Goal: Task Accomplishment & Management: Complete application form

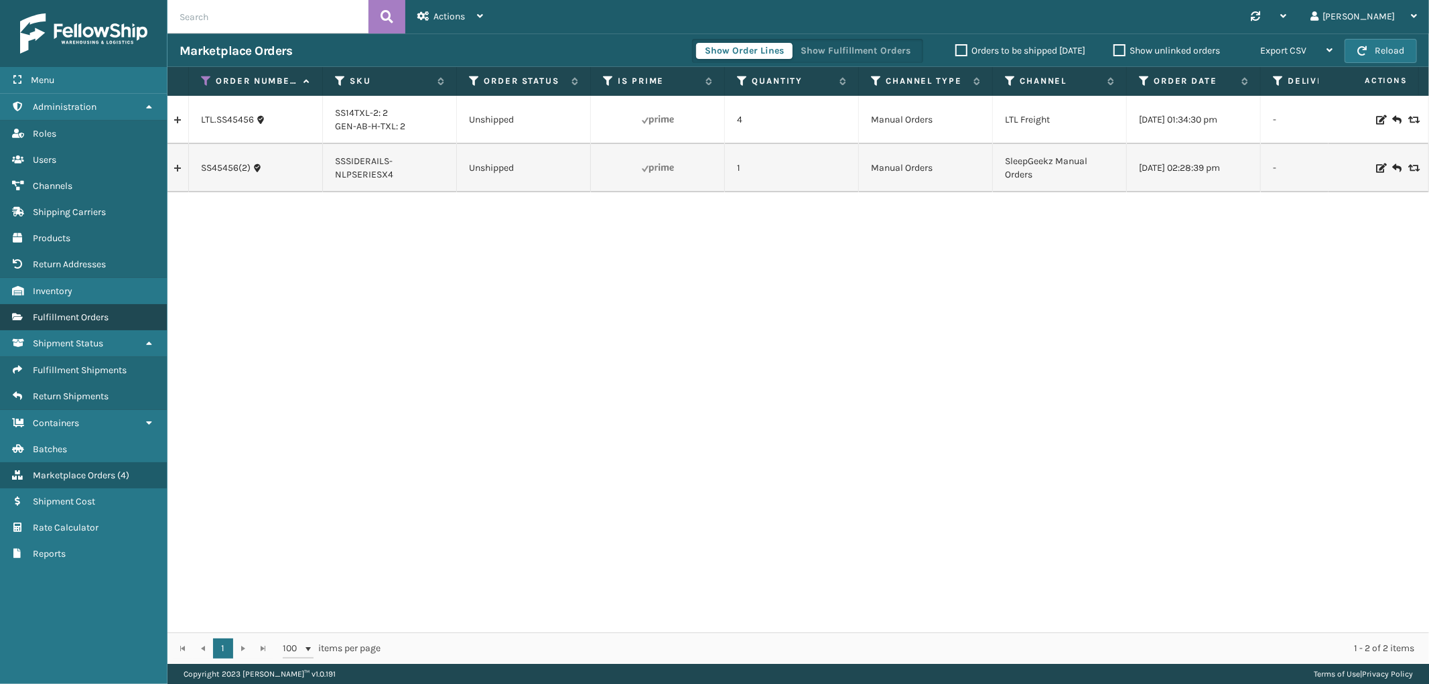
click at [90, 320] on link "Fulfillment Orders" at bounding box center [83, 317] width 167 height 26
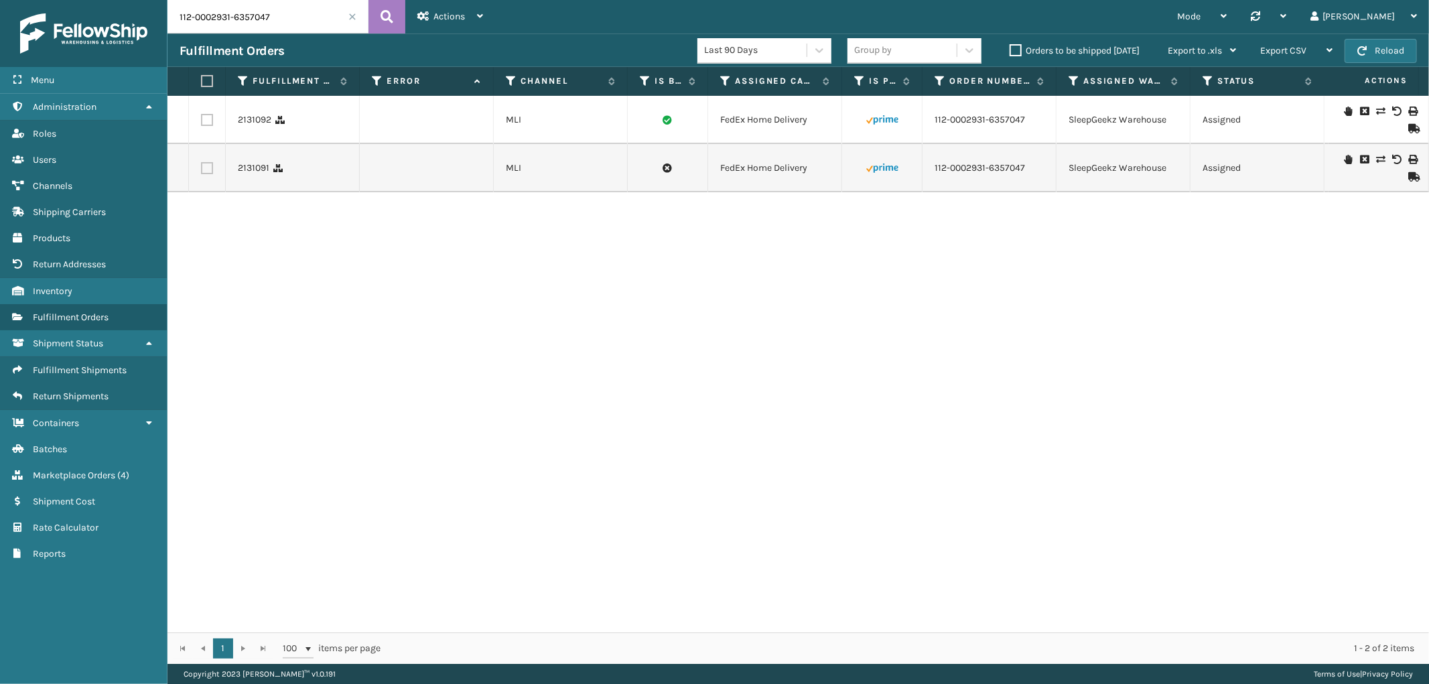
click at [338, 12] on input "112-0002931-6357047" at bounding box center [267, 16] width 201 height 33
click at [346, 20] on input "112-0002931-6357047" at bounding box center [267, 16] width 201 height 33
click at [353, 19] on span at bounding box center [352, 17] width 8 height 8
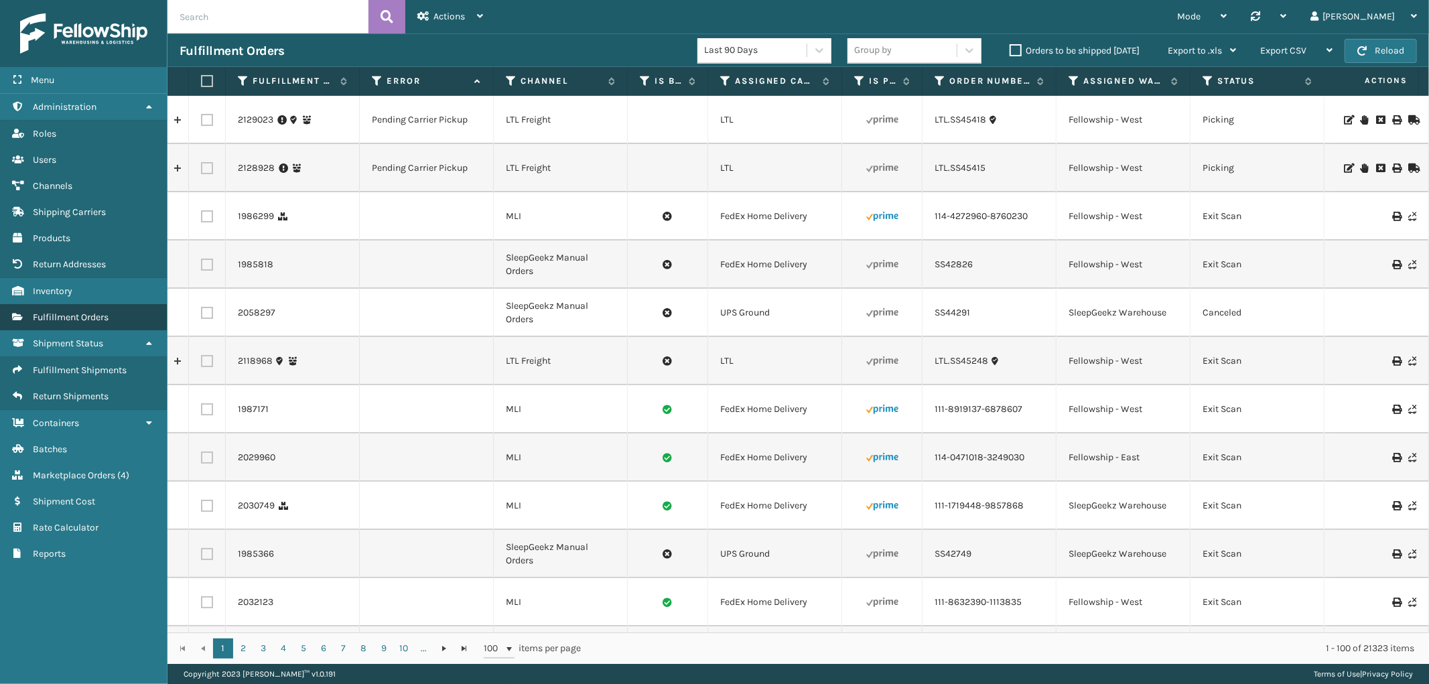
click at [101, 304] on link "Fulfillment Orders" at bounding box center [83, 317] width 167 height 26
click at [68, 470] on span "Marketplace Orders" at bounding box center [74, 475] width 82 height 11
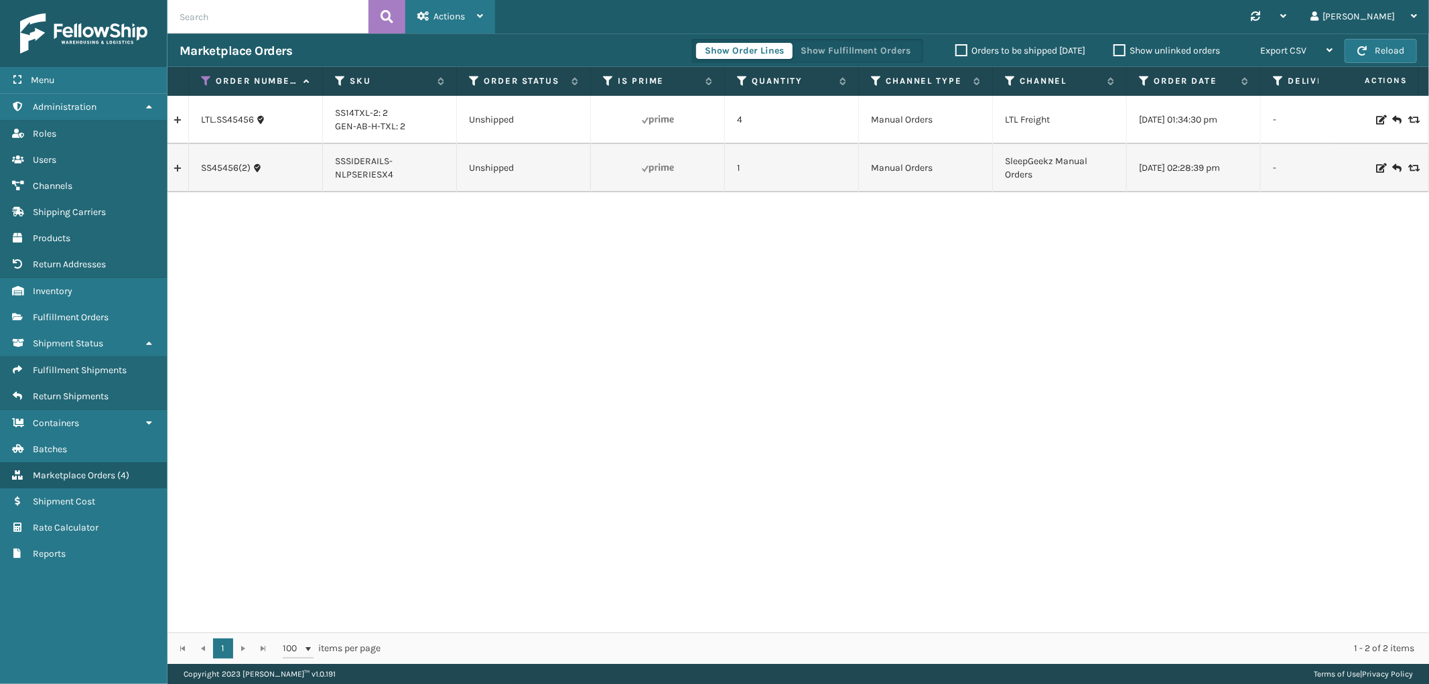
click at [443, 8] on div "Actions" at bounding box center [450, 16] width 66 height 33
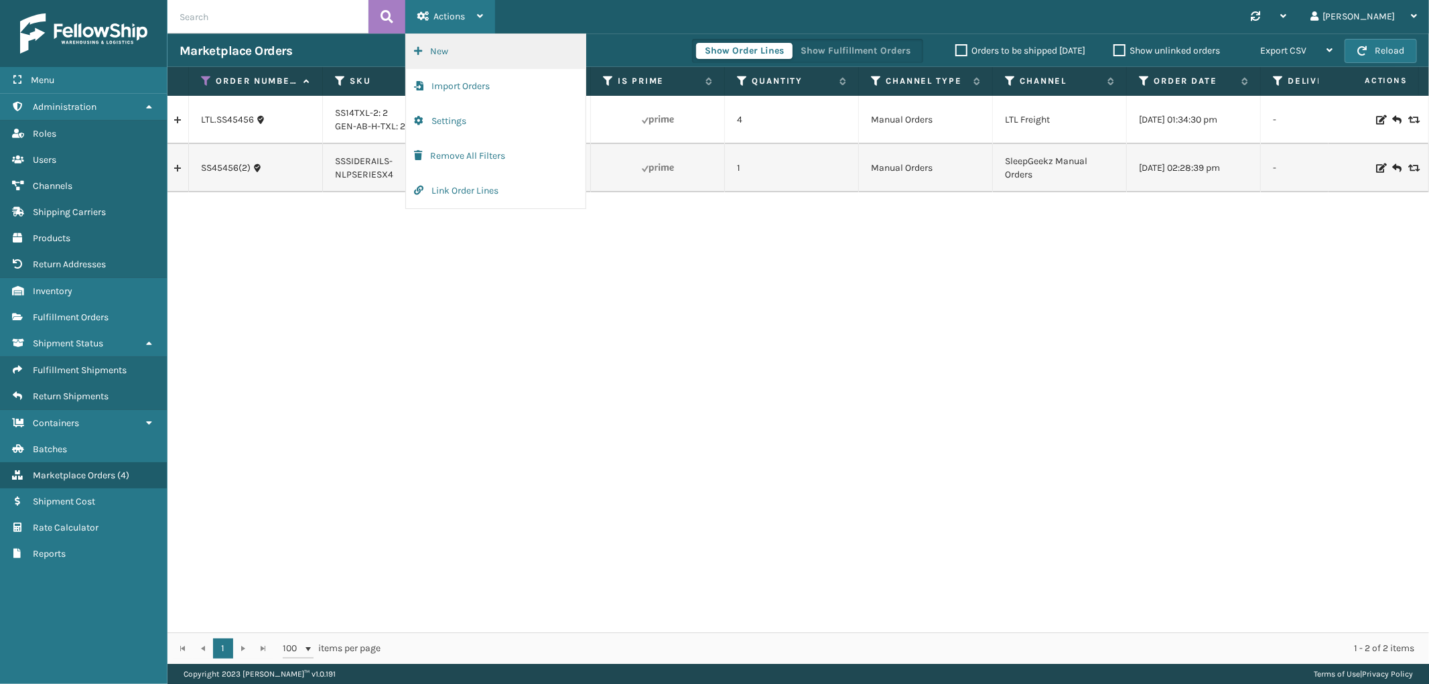
click at [453, 44] on button "New" at bounding box center [496, 51] width 180 height 35
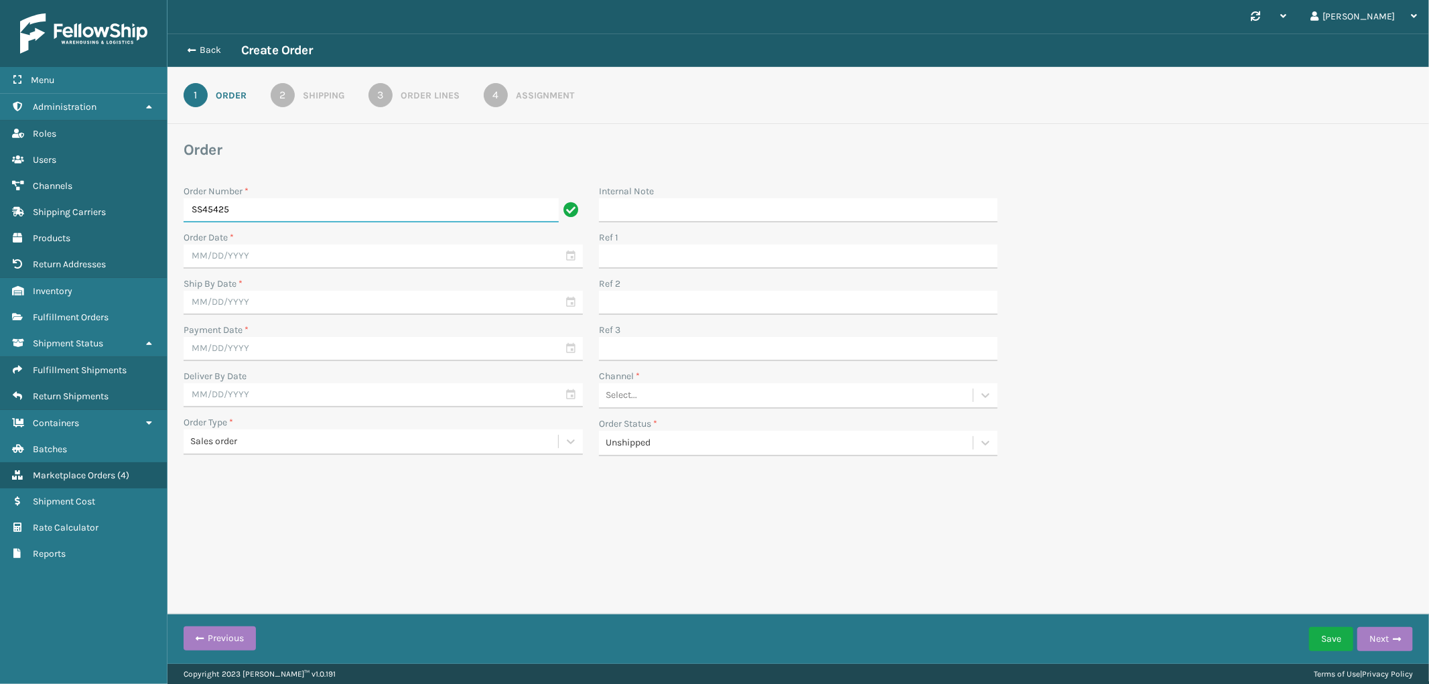
click at [202, 209] on input "SS45425" at bounding box center [371, 210] width 375 height 24
paste input "-Clone"
type input "SS45425-Clone"
click at [232, 259] on input "text" at bounding box center [383, 257] width 399 height 24
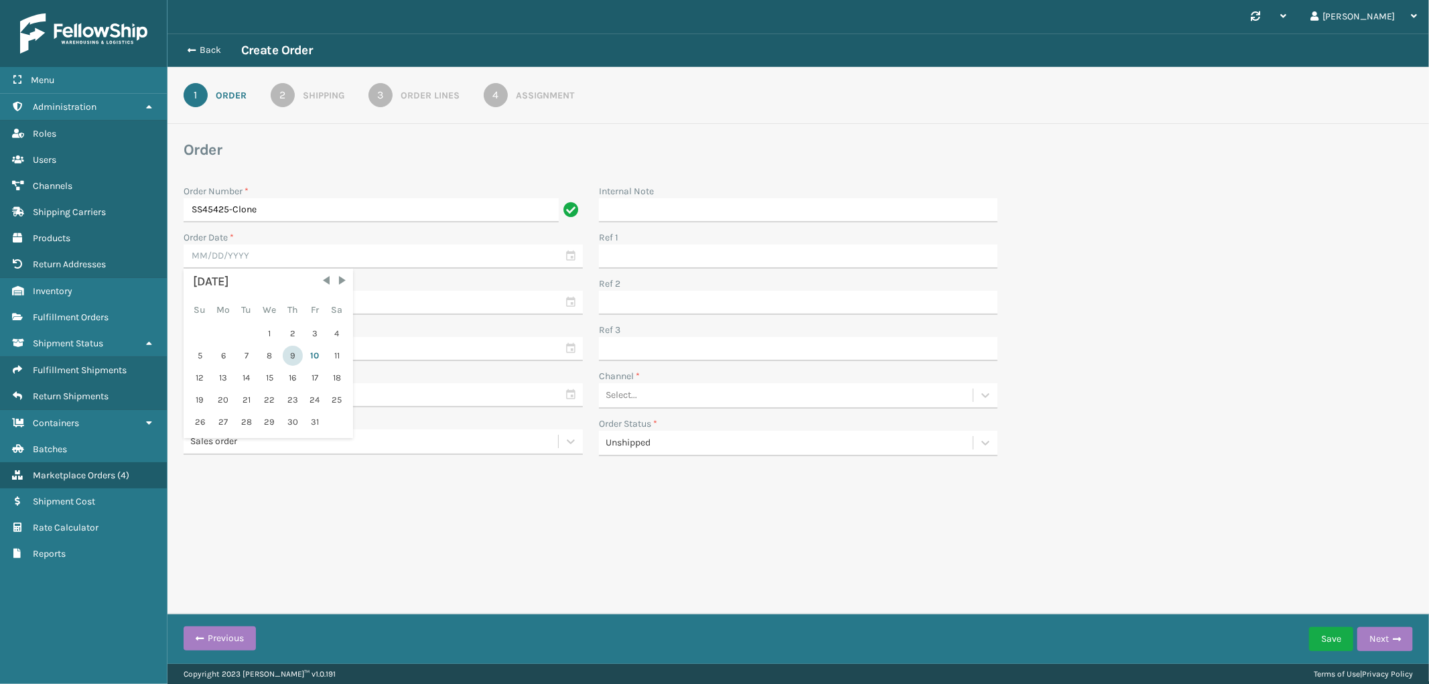
click at [283, 352] on div "9" at bounding box center [293, 356] width 20 height 20
type input "[DATE]"
click at [283, 300] on input "text" at bounding box center [383, 303] width 399 height 24
click at [198, 419] on div "12" at bounding box center [200, 424] width 21 height 20
type input "[DATE]"
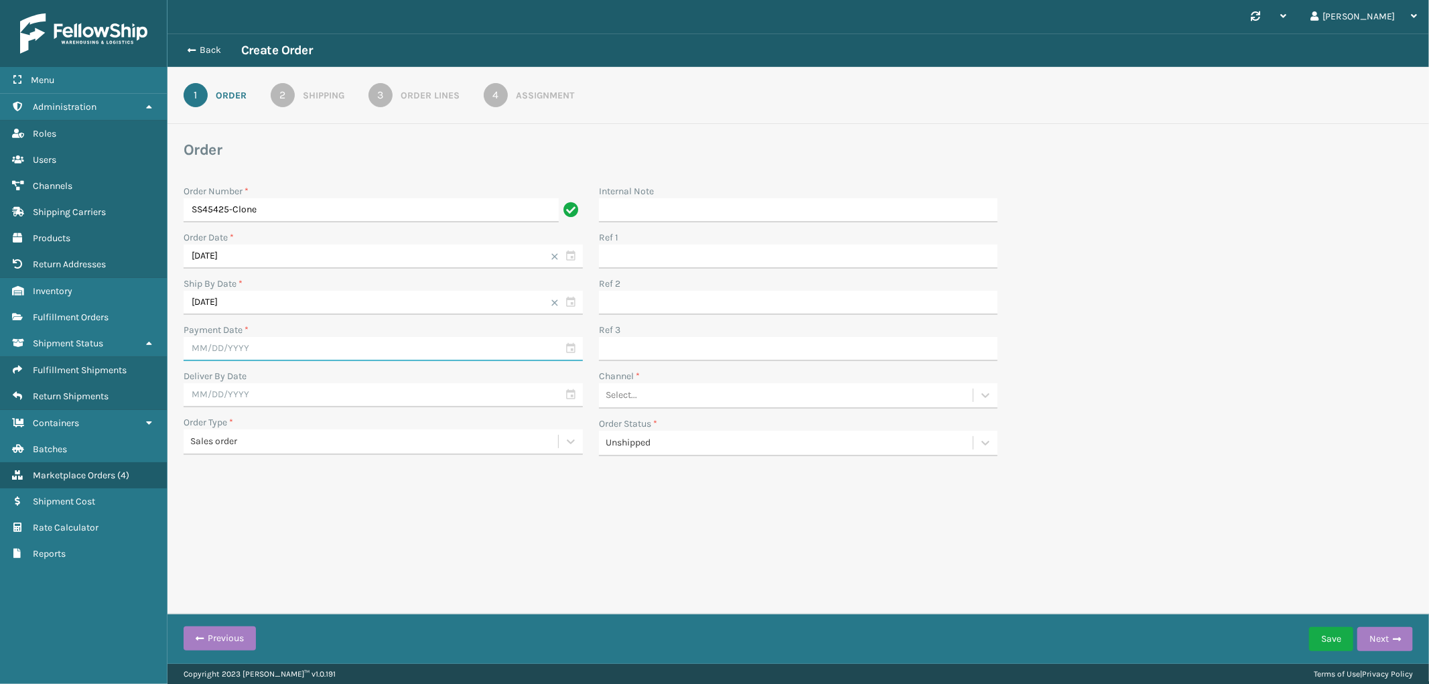
click at [279, 347] on input "text" at bounding box center [383, 349] width 399 height 24
click at [291, 447] on div "9" at bounding box center [293, 448] width 20 height 20
type input "[DATE]"
click at [716, 401] on div "Select..." at bounding box center [786, 396] width 375 height 22
click at [687, 524] on div "SleepGeekz Manual Orders" at bounding box center [798, 528] width 399 height 25
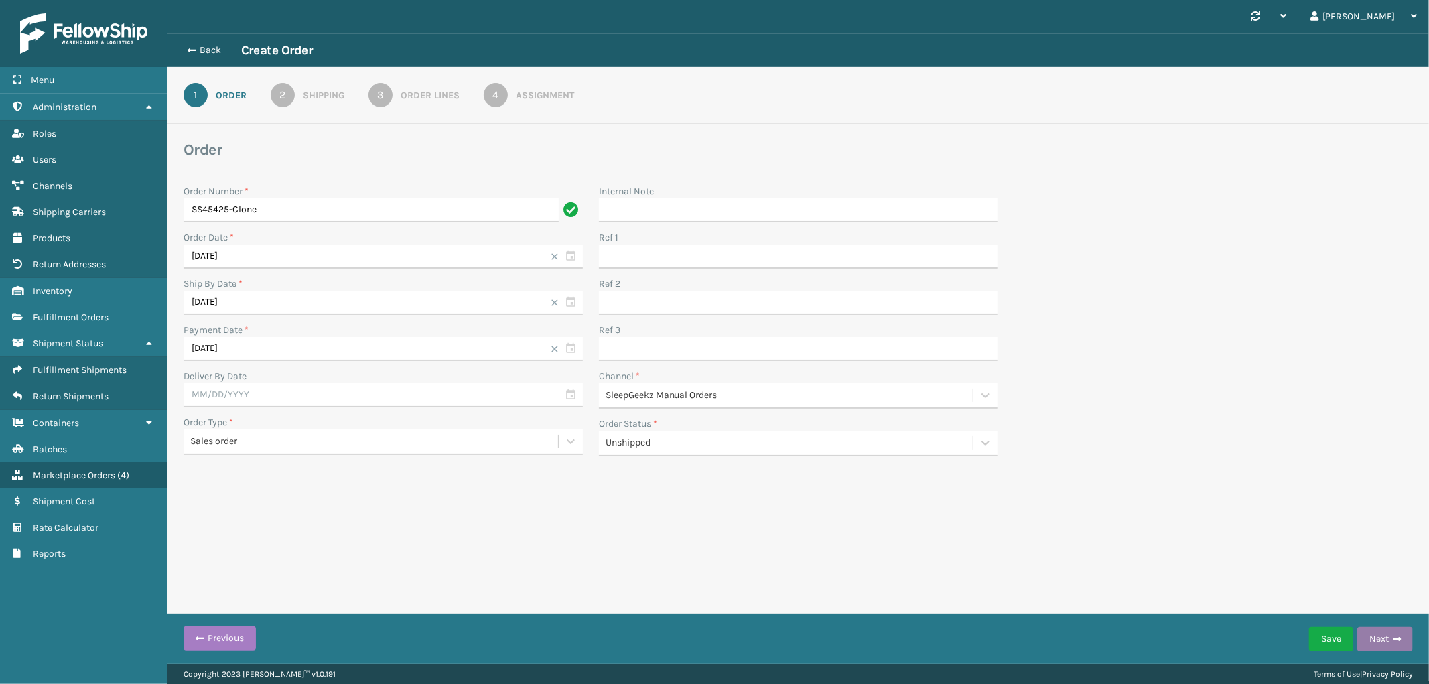
click at [1402, 641] on button "Next" at bounding box center [1385, 639] width 56 height 24
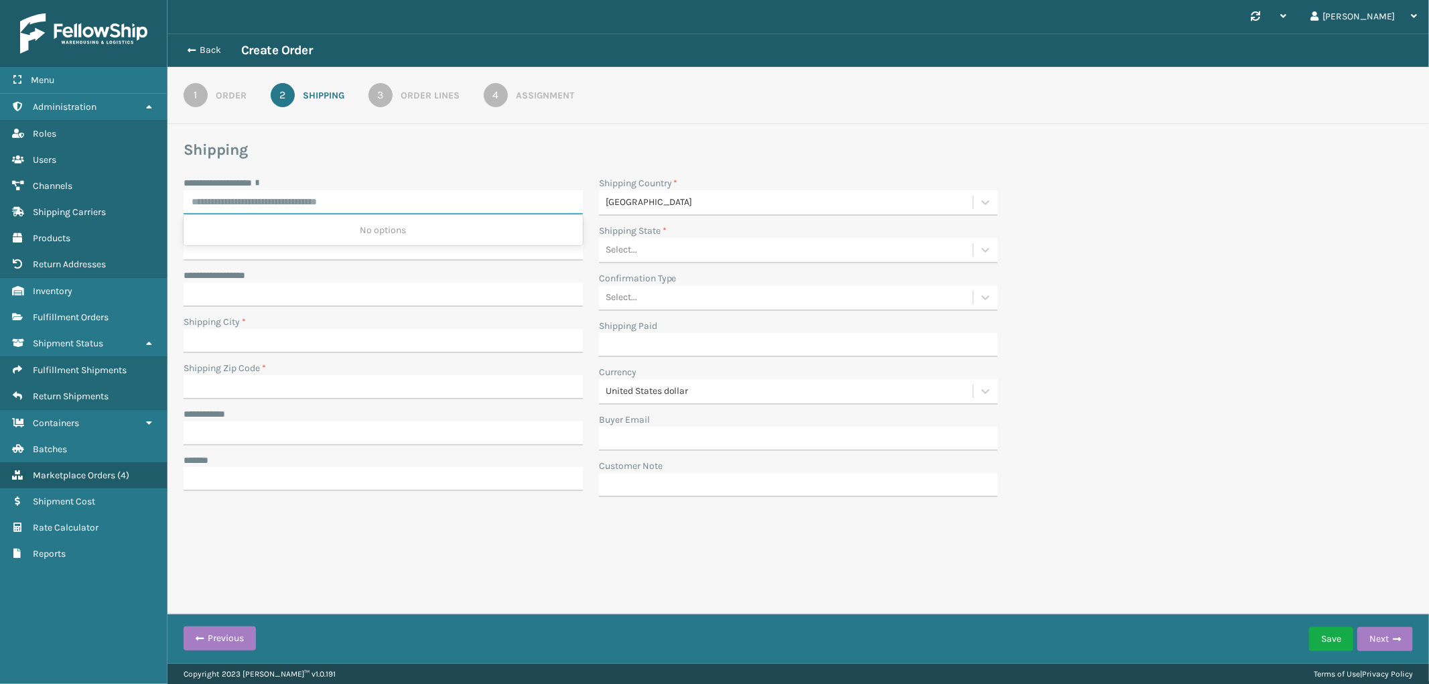
click at [231, 203] on input "**********" at bounding box center [383, 202] width 399 height 24
paste input "**********"
type input "**********"
click at [235, 340] on input "Shipping City *" at bounding box center [383, 341] width 399 height 24
paste input "Purchase"
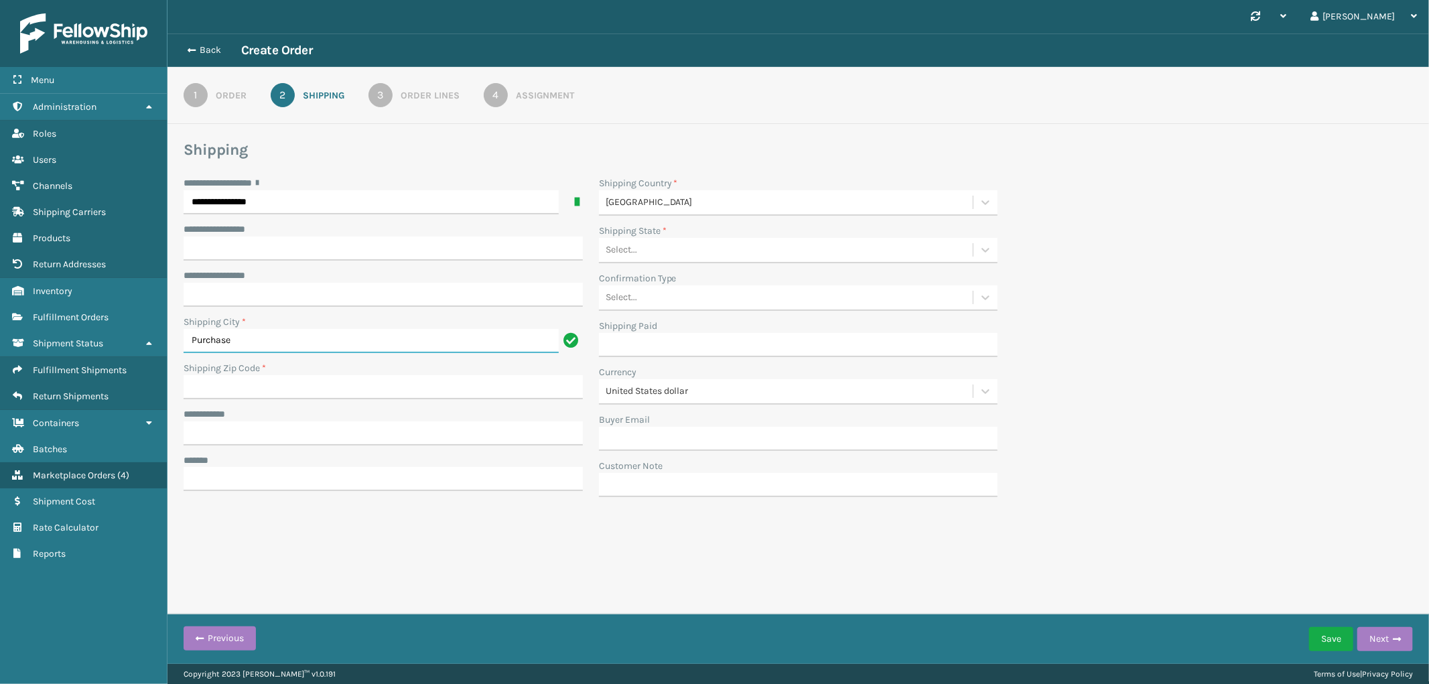
type input "Purchase"
click at [359, 391] on input "Shipping Zip Code *" at bounding box center [383, 387] width 399 height 24
paste input "10577"
type input "10577"
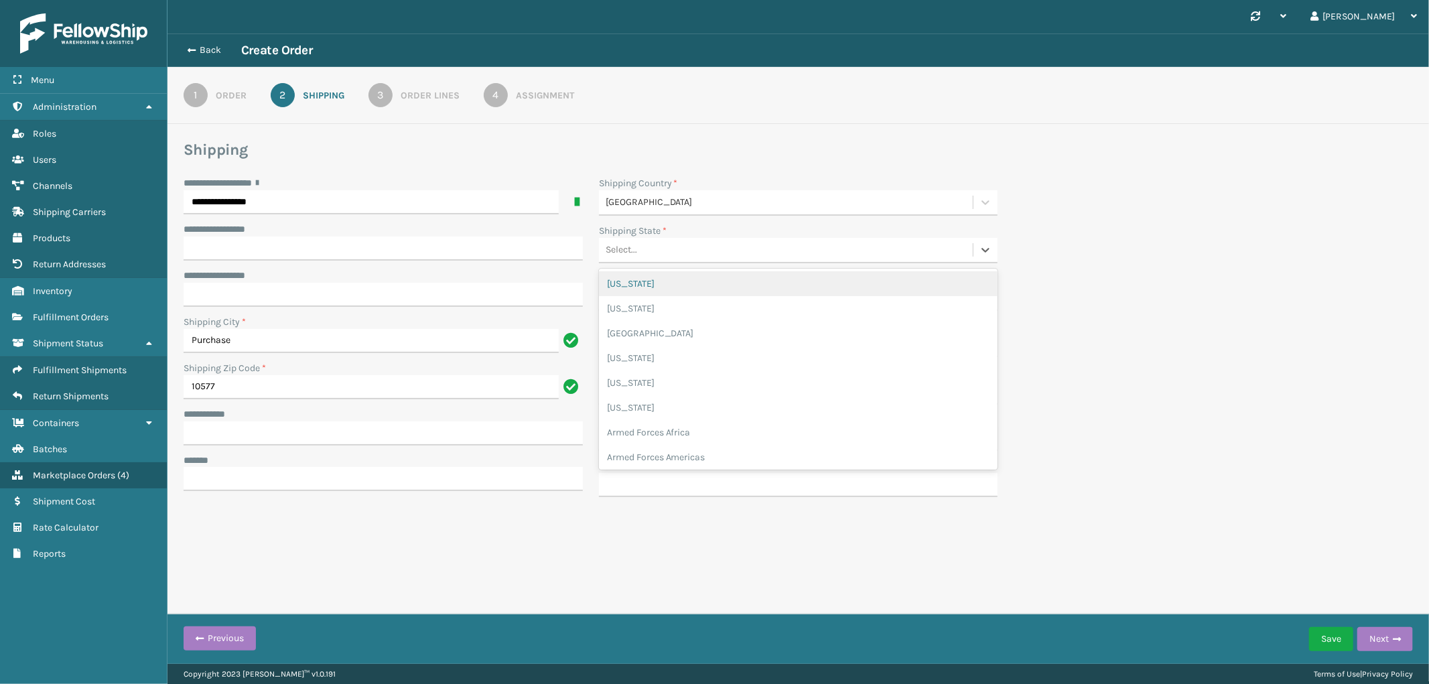
click at [738, 249] on div "Select..." at bounding box center [786, 250] width 375 height 22
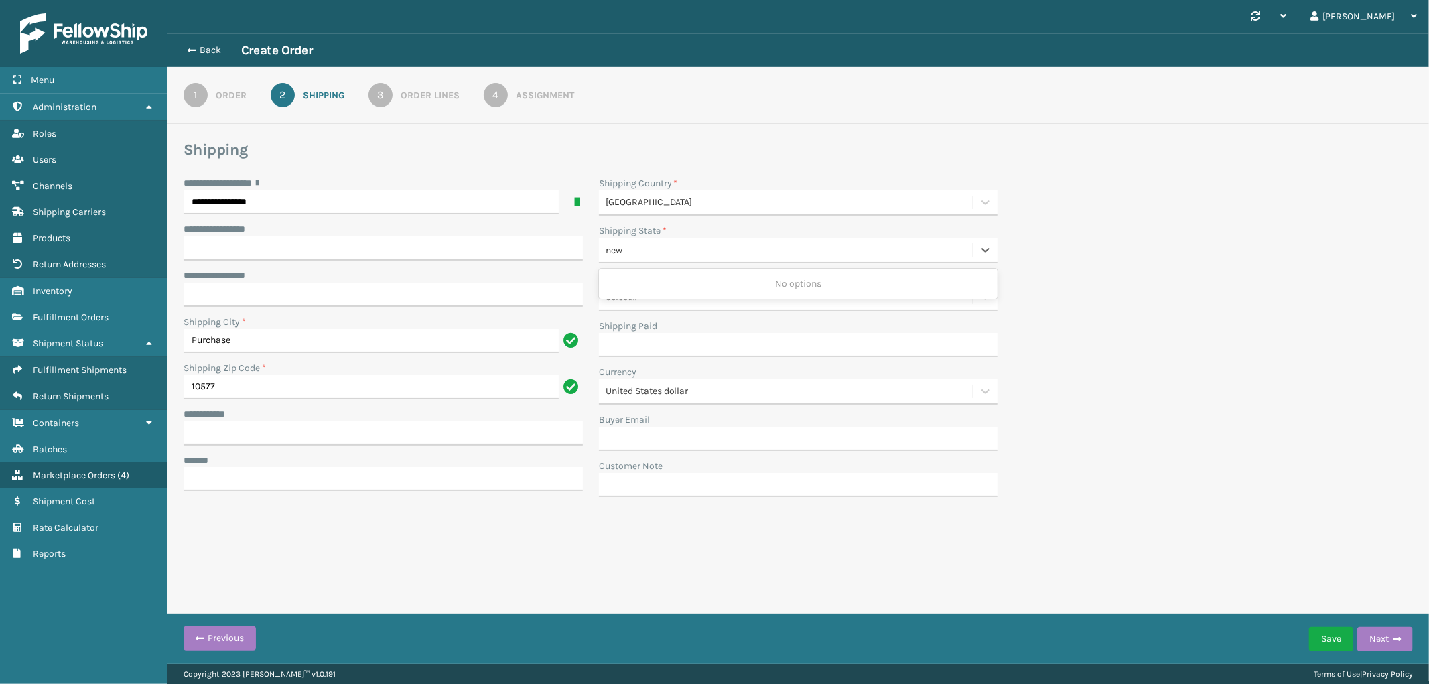
type input "new y"
click at [767, 285] on div "[US_STATE]" at bounding box center [798, 283] width 399 height 25
click at [297, 427] on input "**********" at bounding box center [383, 433] width 399 height 24
paste input "**********"
type input "**********"
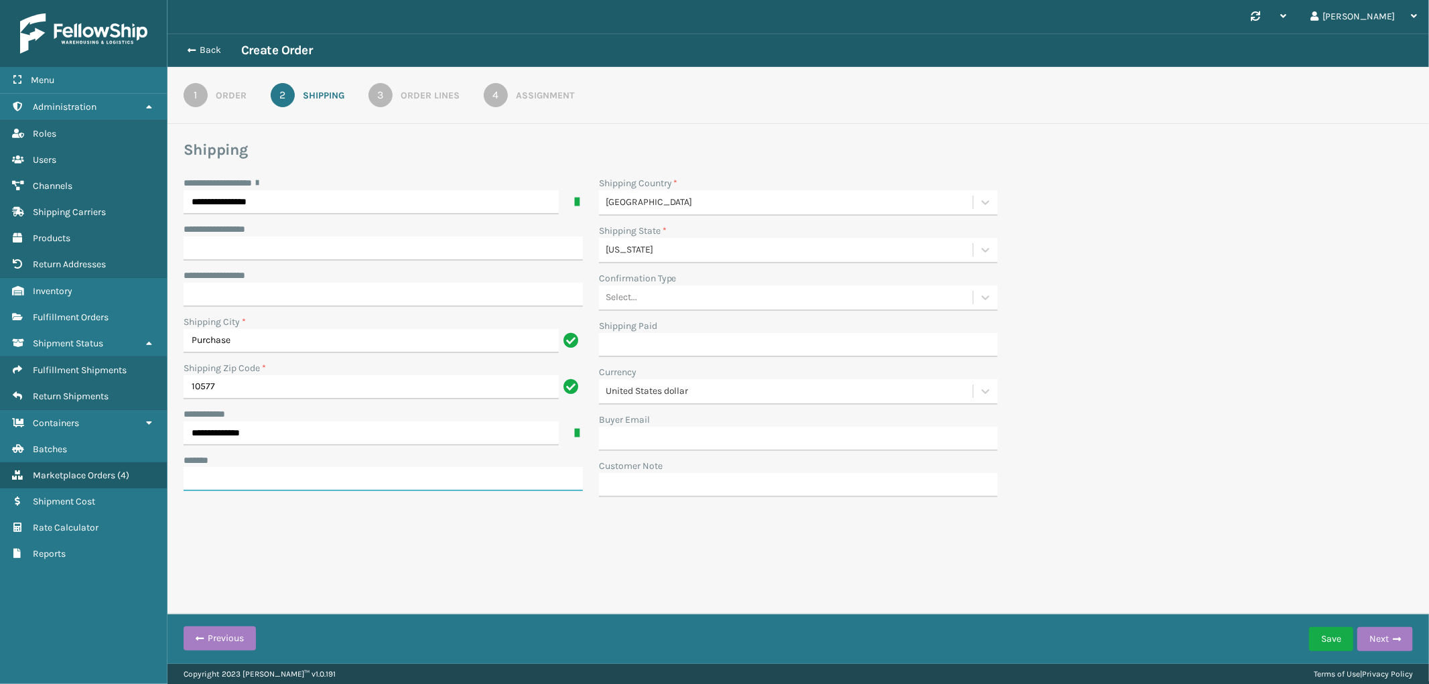
click at [271, 476] on input "***** *" at bounding box center [383, 479] width 399 height 24
paste input "**********"
type input "**********"
click at [1384, 634] on button "Next" at bounding box center [1385, 639] width 56 height 24
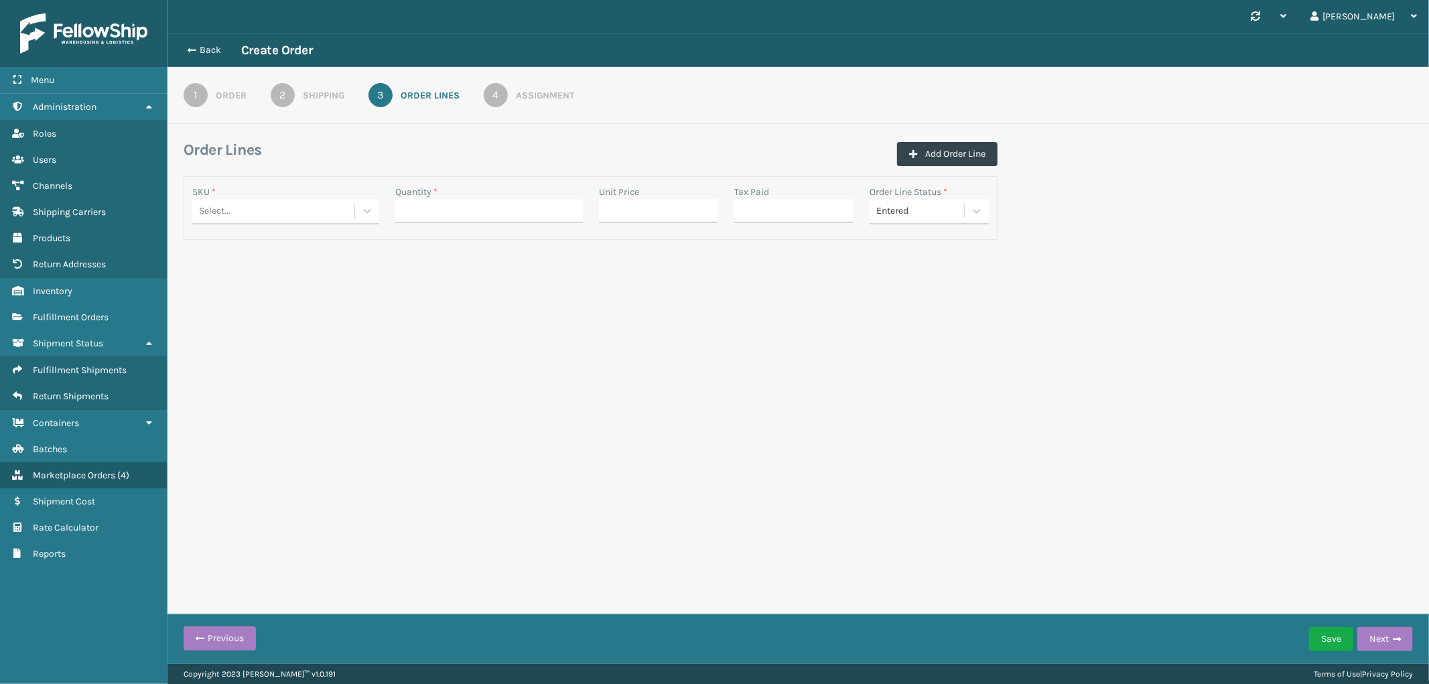
click at [314, 206] on div "Select..." at bounding box center [273, 211] width 162 height 22
paste input "GEN-HBBRKT-EK-C-H-B-A"
type input "GEN-HBBRKT-EK-C-H-B-A"
click at [298, 242] on div "GEN-HBBRKT-EK-C-H-B-A" at bounding box center [285, 244] width 187 height 25
click at [477, 210] on input "Quantity *" at bounding box center [488, 211] width 187 height 24
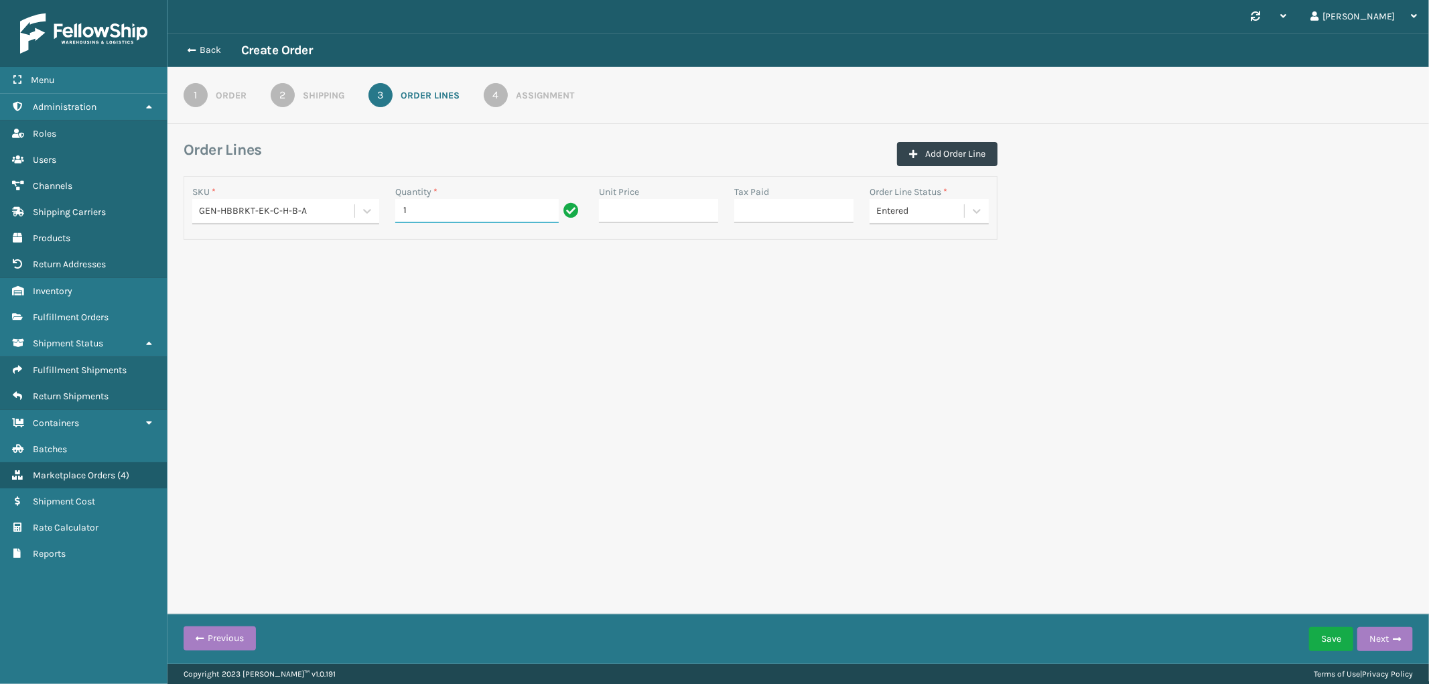
type input "1"
click at [553, 84] on link "4 Assignment" at bounding box center [529, 95] width 139 height 24
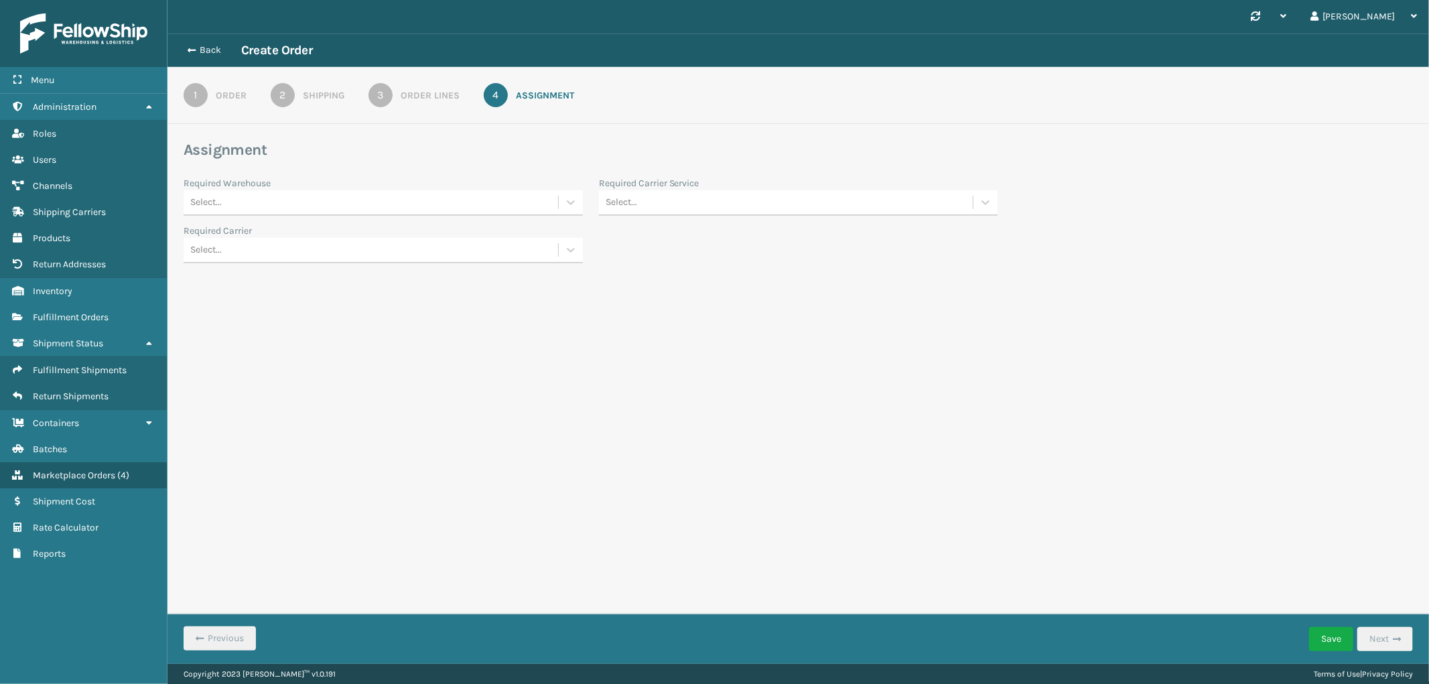
click at [413, 202] on div "Select..." at bounding box center [371, 203] width 375 height 22
click at [308, 304] on div "SleepGeekz Warehouse" at bounding box center [383, 310] width 399 height 25
click at [753, 203] on div "Select..." at bounding box center [786, 203] width 375 height 22
click at [701, 363] on div "FedEx Home Delivery" at bounding box center [798, 360] width 399 height 25
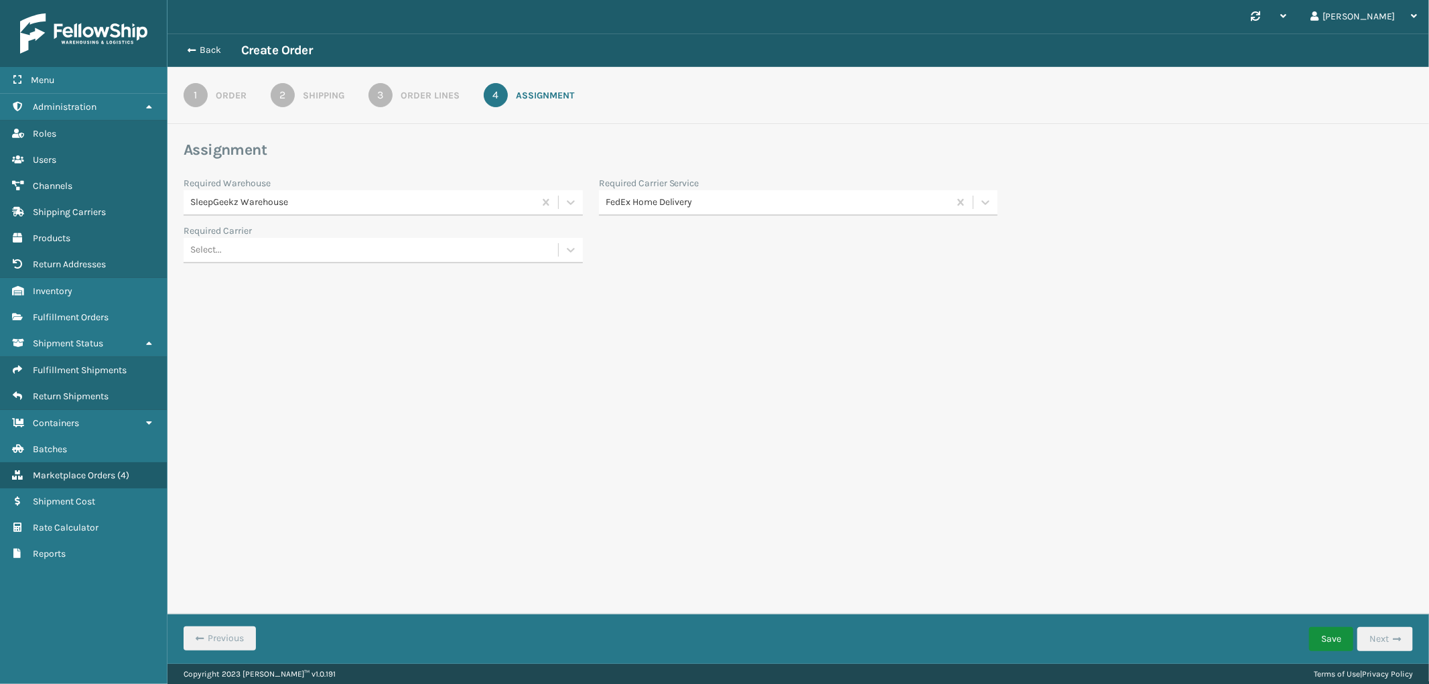
click at [1337, 639] on button "Save" at bounding box center [1331, 639] width 44 height 24
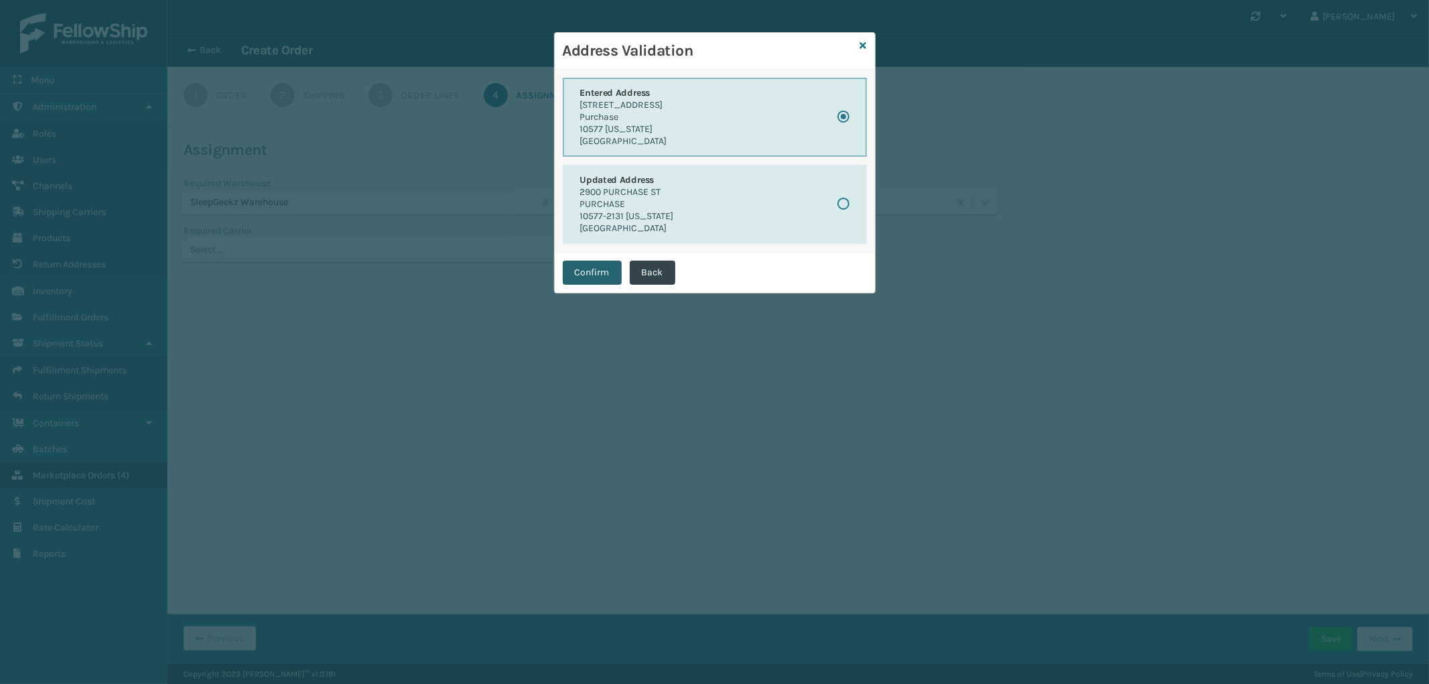
click at [604, 272] on button "Confirm" at bounding box center [592, 273] width 59 height 24
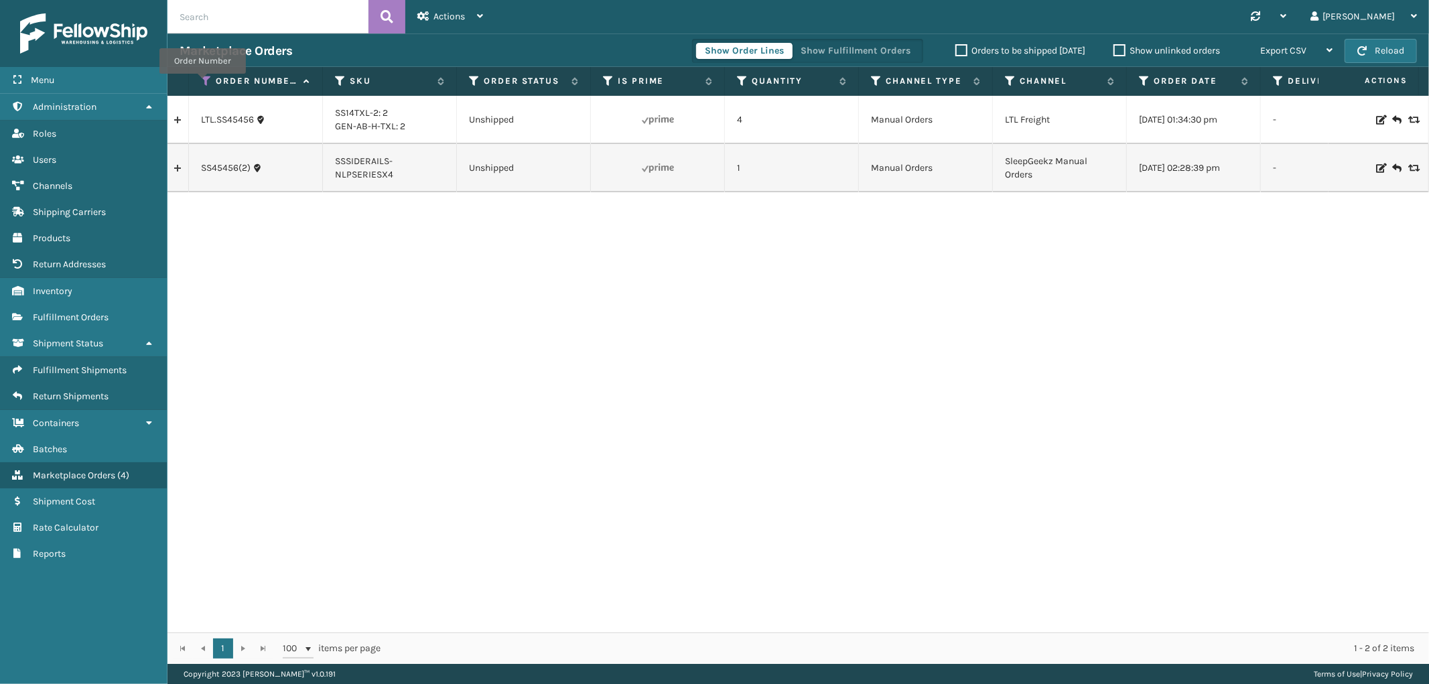
click at [202, 83] on icon at bounding box center [206, 81] width 11 height 12
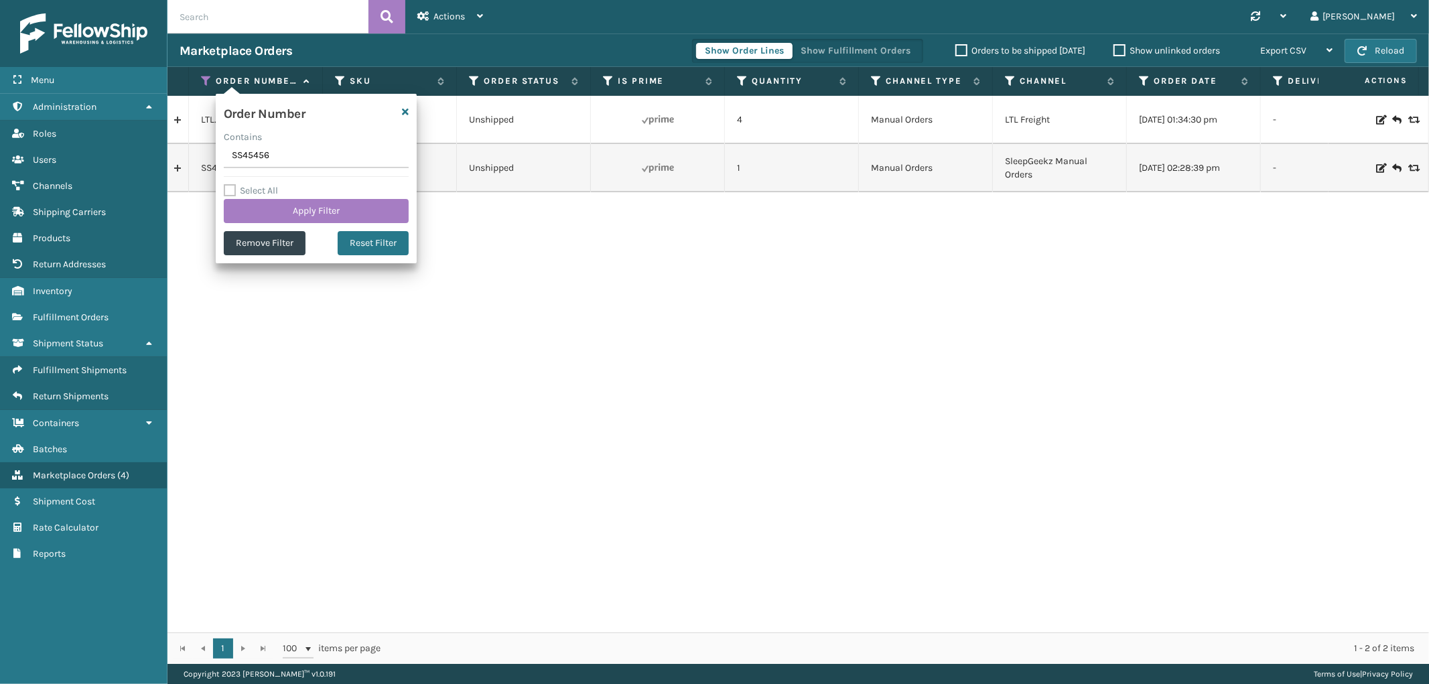
click at [241, 153] on input "SS45456" at bounding box center [316, 156] width 185 height 24
type input "SS45425"
click at [271, 225] on div "Order Number Contains SS45425 Select All Apply Filter Remove Filter Reset Filter" at bounding box center [316, 179] width 201 height 170
click at [268, 210] on button "Apply Filter" at bounding box center [316, 211] width 185 height 24
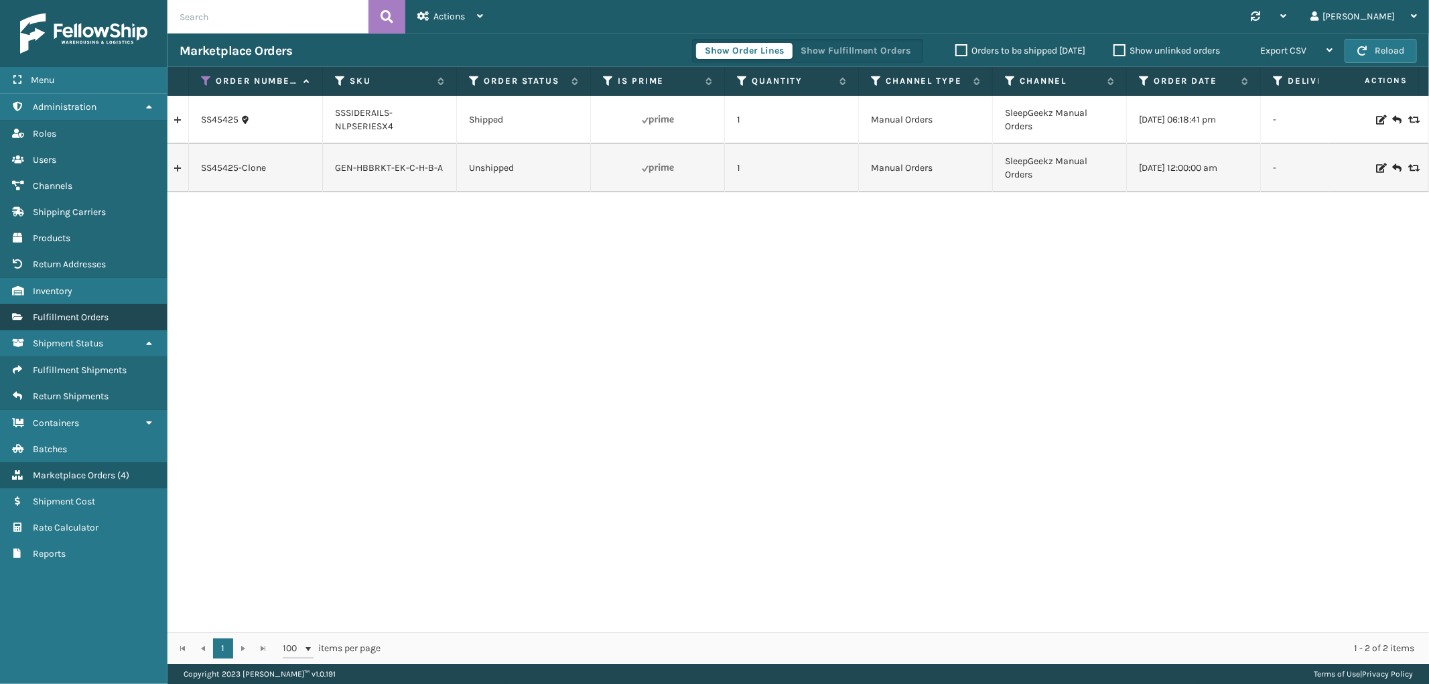
click at [94, 312] on span "Fulfillment Orders" at bounding box center [71, 317] width 76 height 11
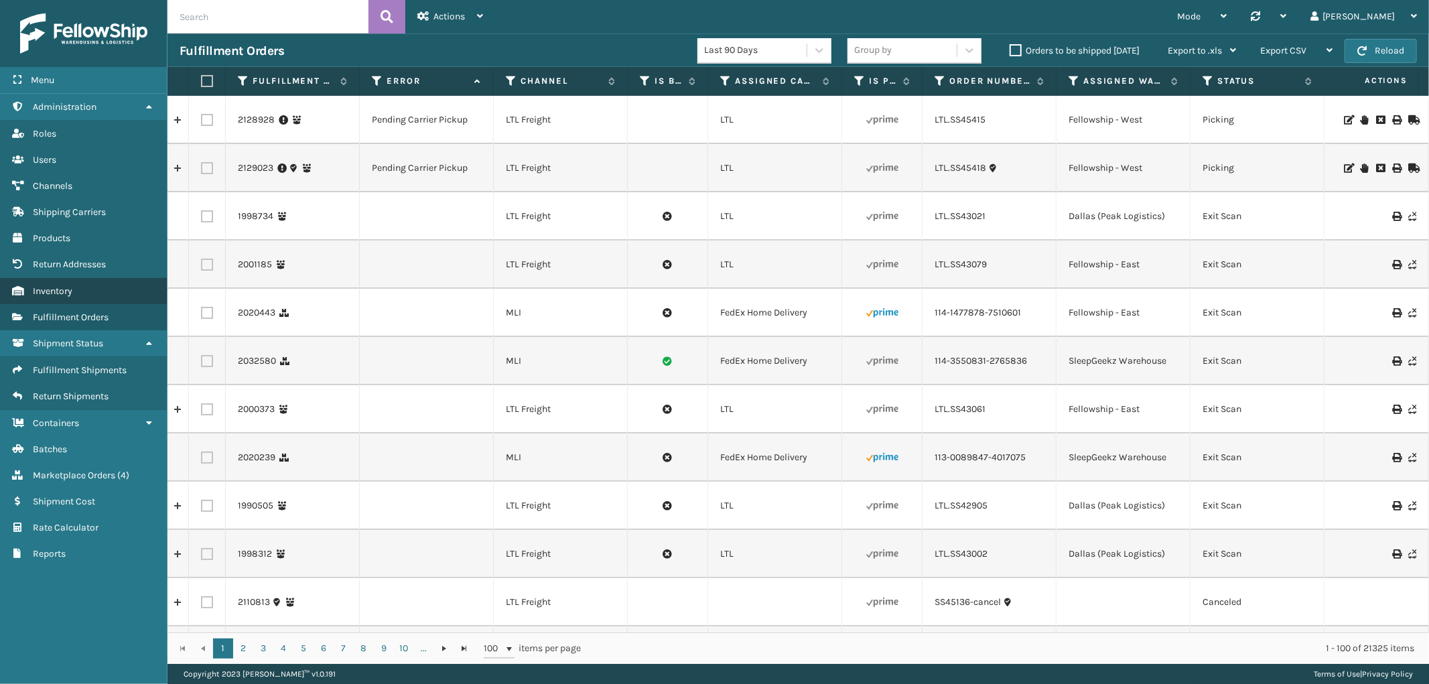
click at [71, 285] on span "Inventory" at bounding box center [53, 290] width 40 height 11
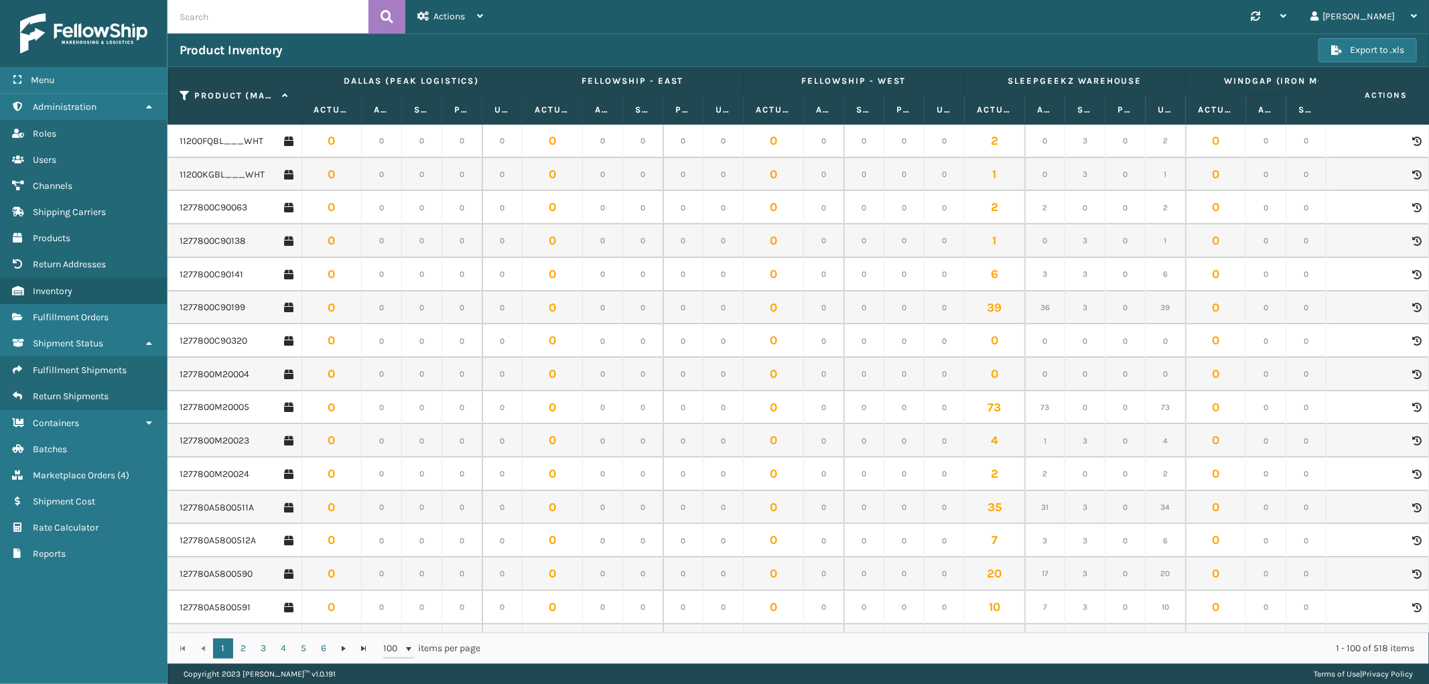
click at [281, 24] on input "text" at bounding box center [267, 16] width 201 height 33
paste input "GEN-AB-P-Q"
type input "GEN-AB-P-Q"
click at [386, 15] on icon at bounding box center [387, 17] width 13 height 20
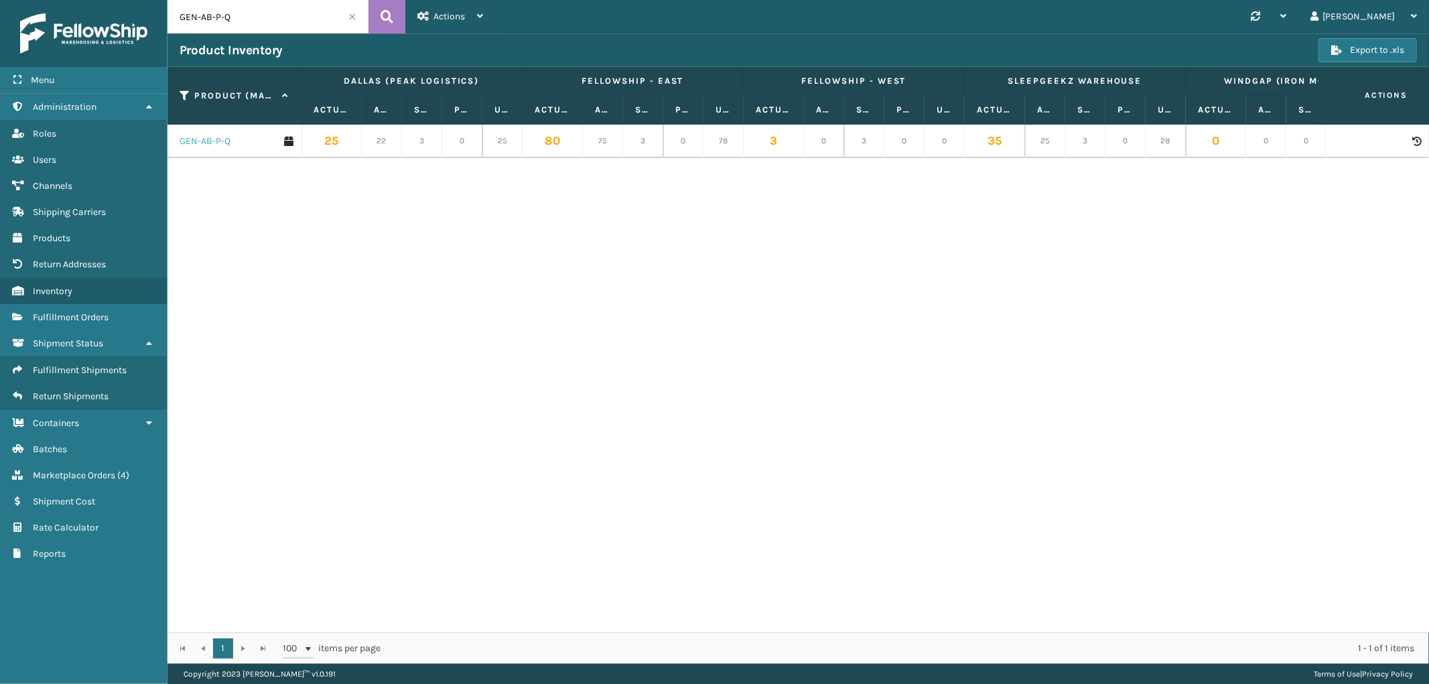
click at [226, 143] on link "GEN-AB-P-Q" at bounding box center [205, 141] width 51 height 13
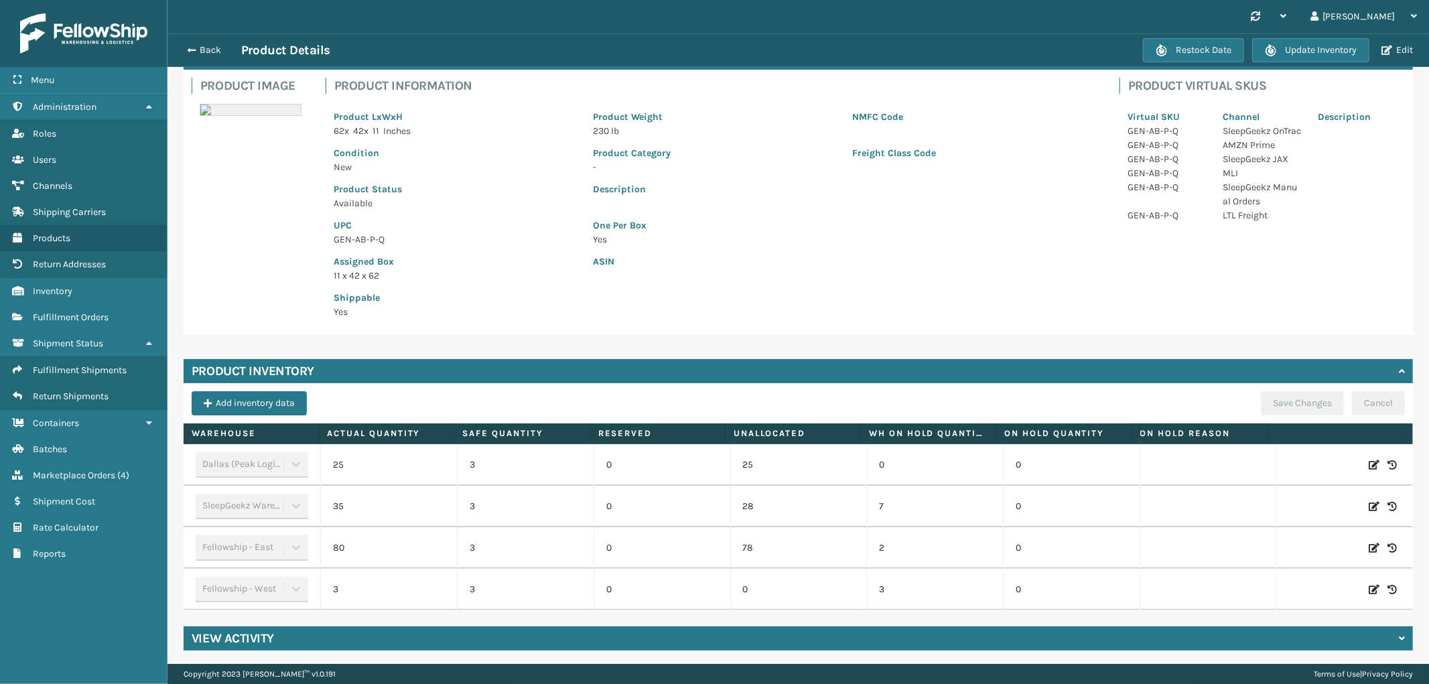
scroll to position [86, 0]
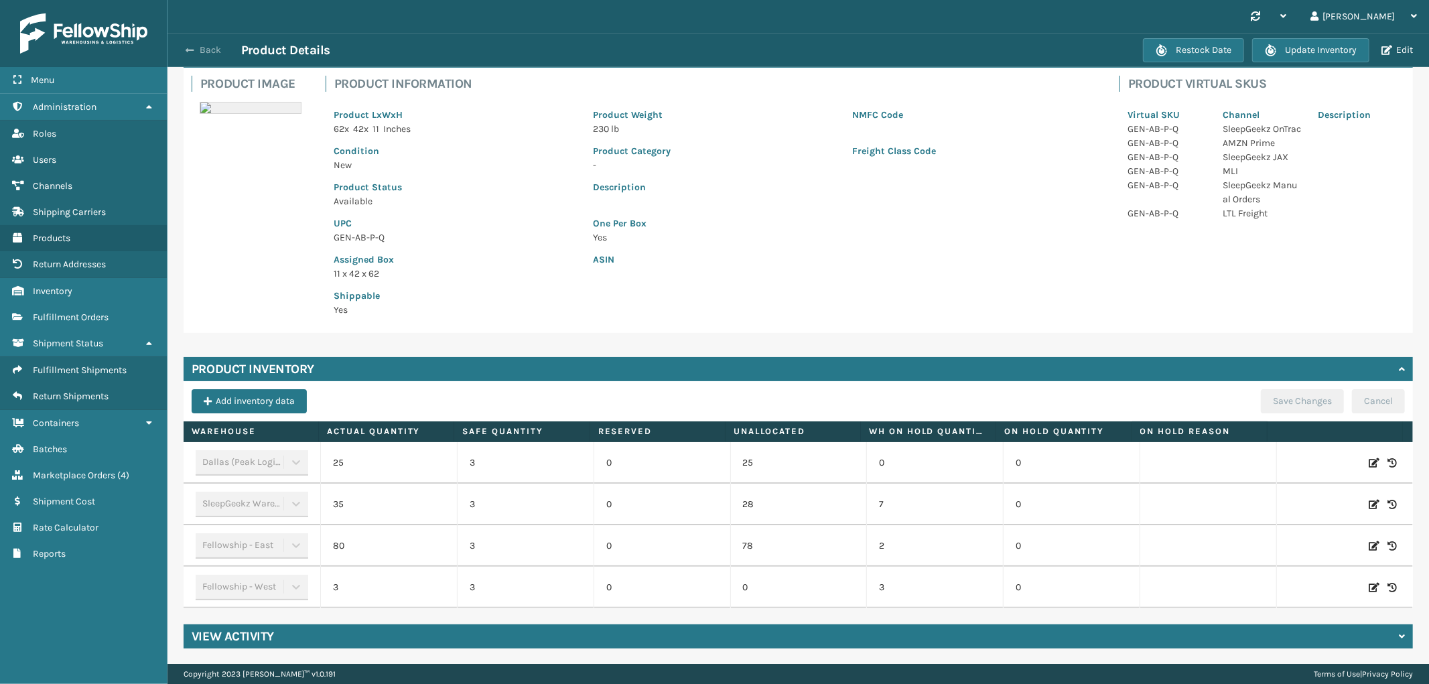
click at [203, 44] on button "Back" at bounding box center [211, 50] width 62 height 12
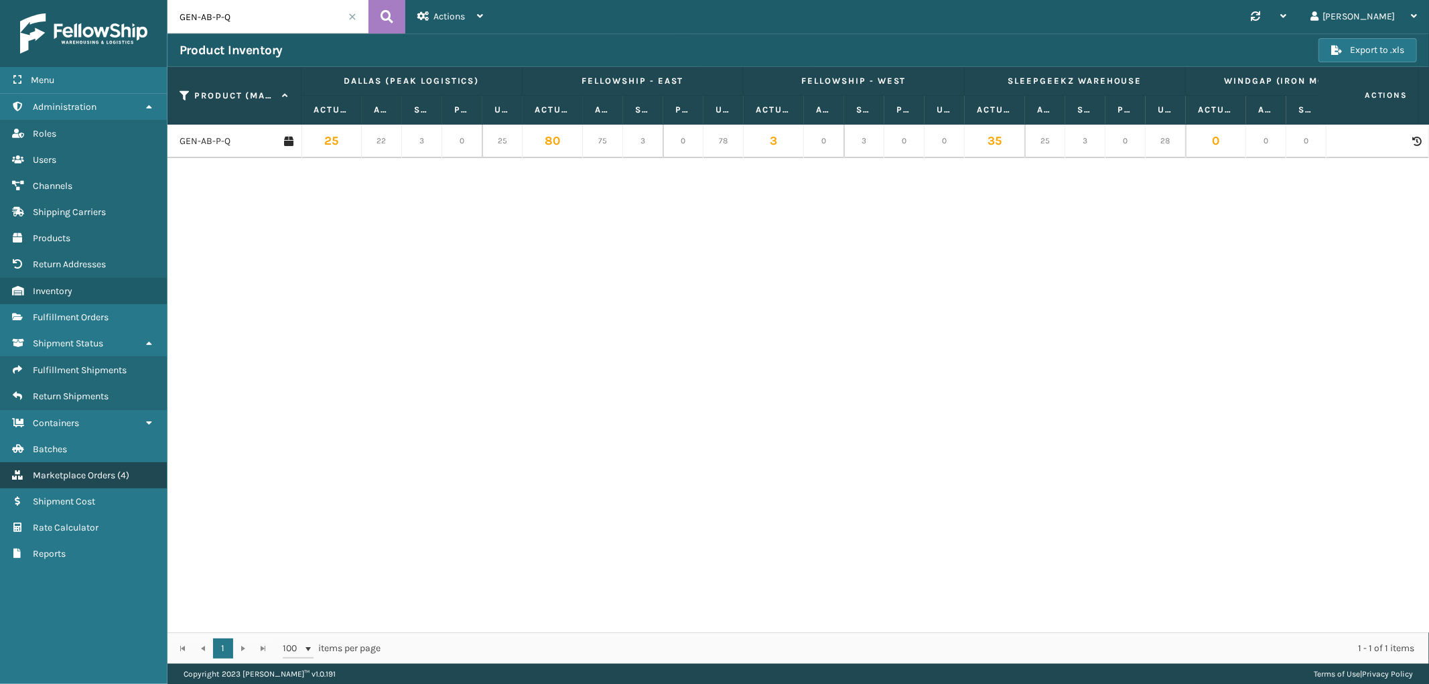
click at [106, 470] on span "Marketplace Orders" at bounding box center [74, 475] width 82 height 11
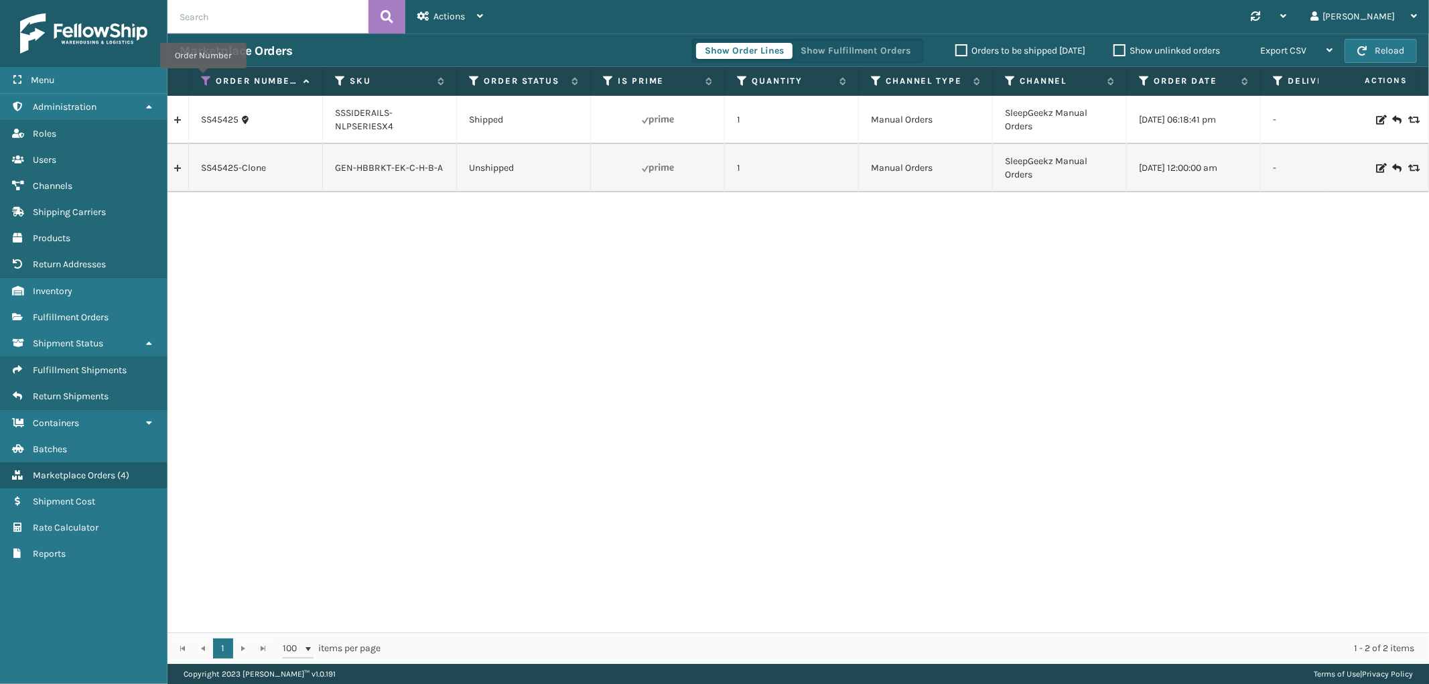
click at [203, 78] on icon at bounding box center [206, 81] width 11 height 12
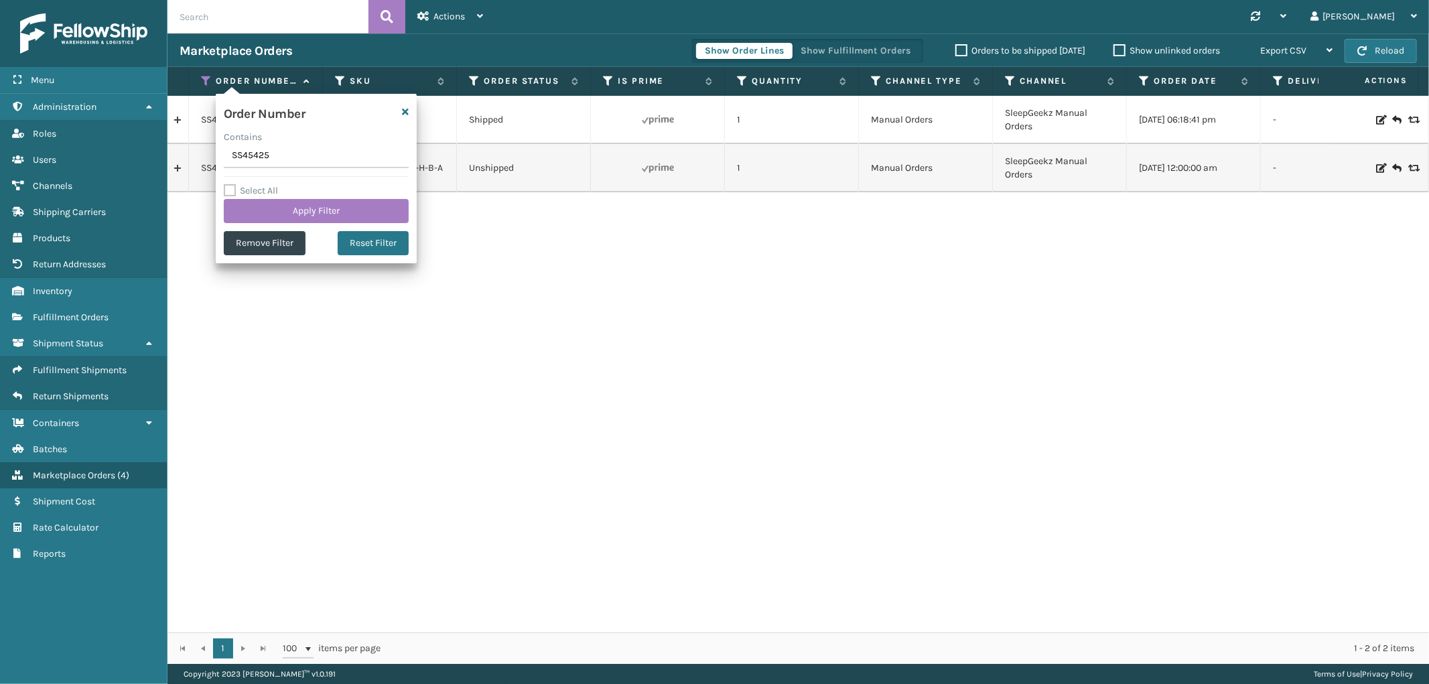
click at [263, 157] on input "SS45425" at bounding box center [316, 156] width 185 height 24
type input "111-7376634-3547453(1)"
click at [277, 220] on button "Apply Filter" at bounding box center [316, 211] width 185 height 24
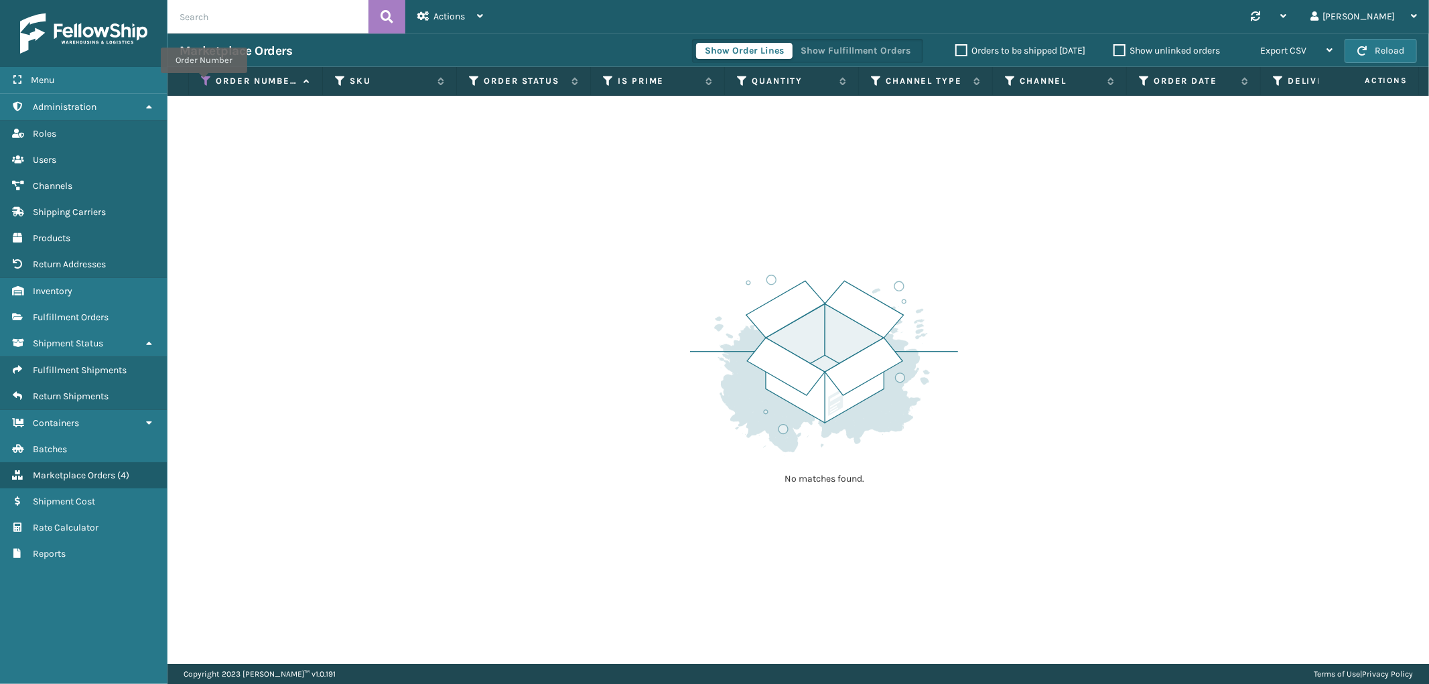
click at [204, 82] on icon at bounding box center [206, 81] width 11 height 12
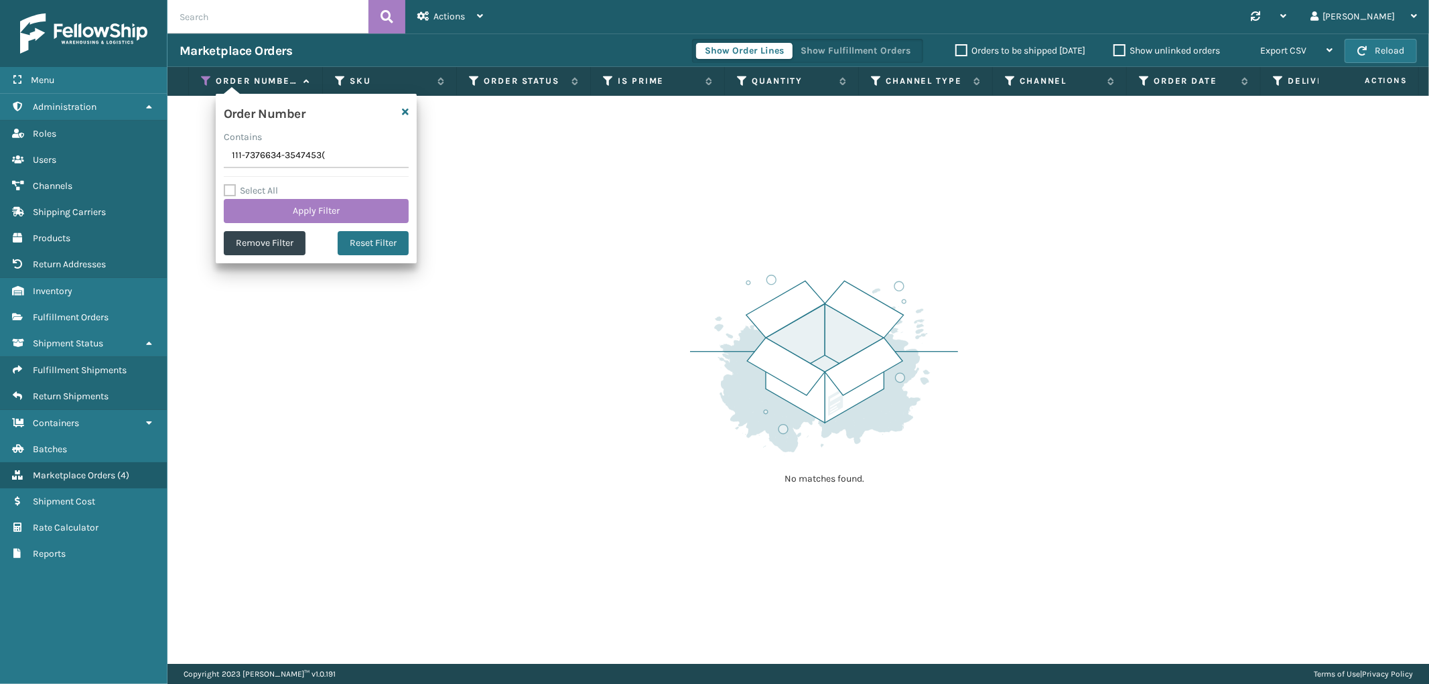
type input "111-7376634-3547453"
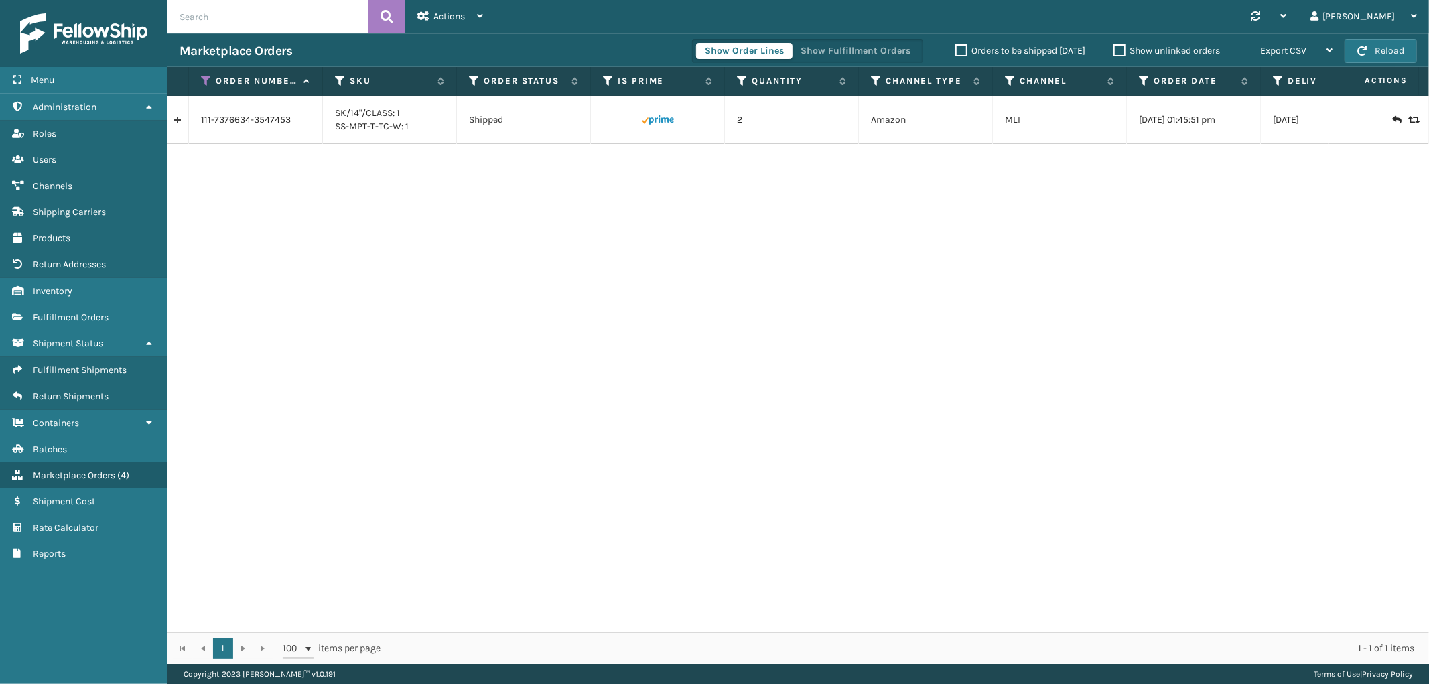
click at [170, 125] on link at bounding box center [177, 119] width 21 height 21
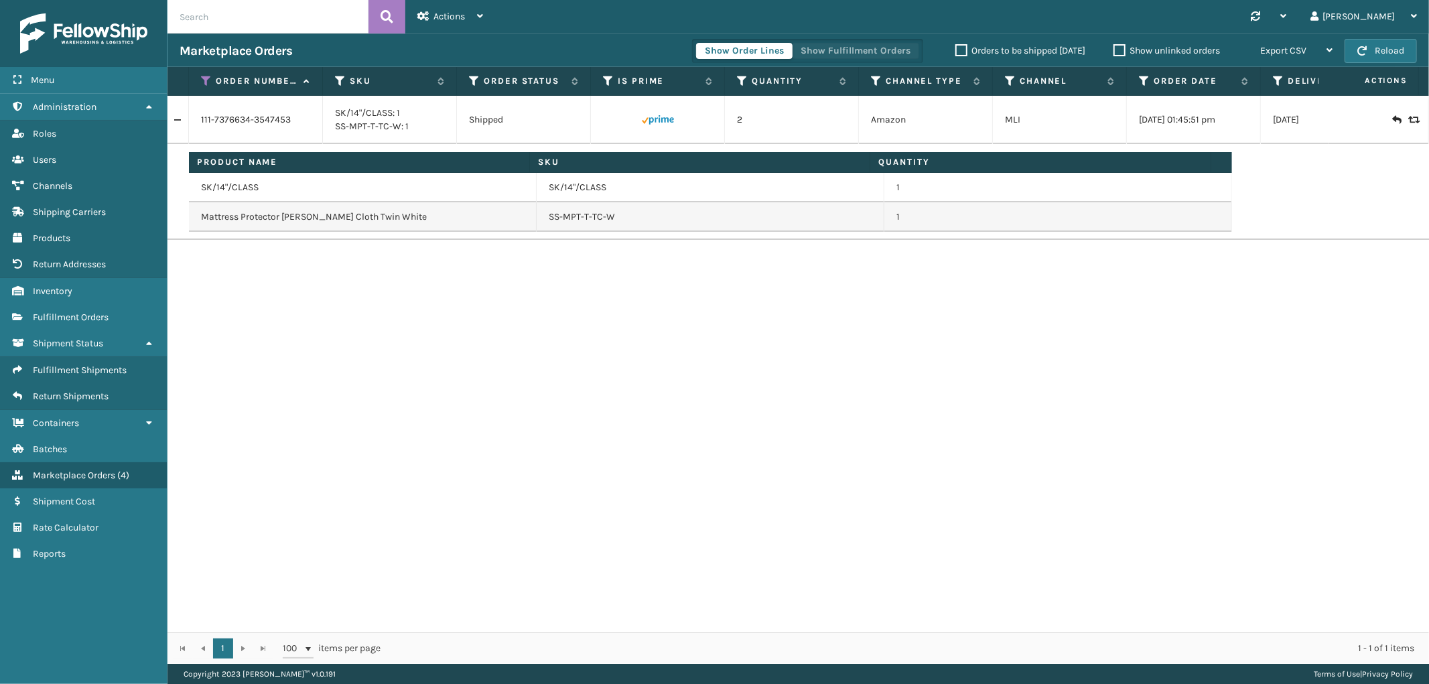
click at [870, 50] on button "Show Fulfillment Orders" at bounding box center [855, 51] width 127 height 16
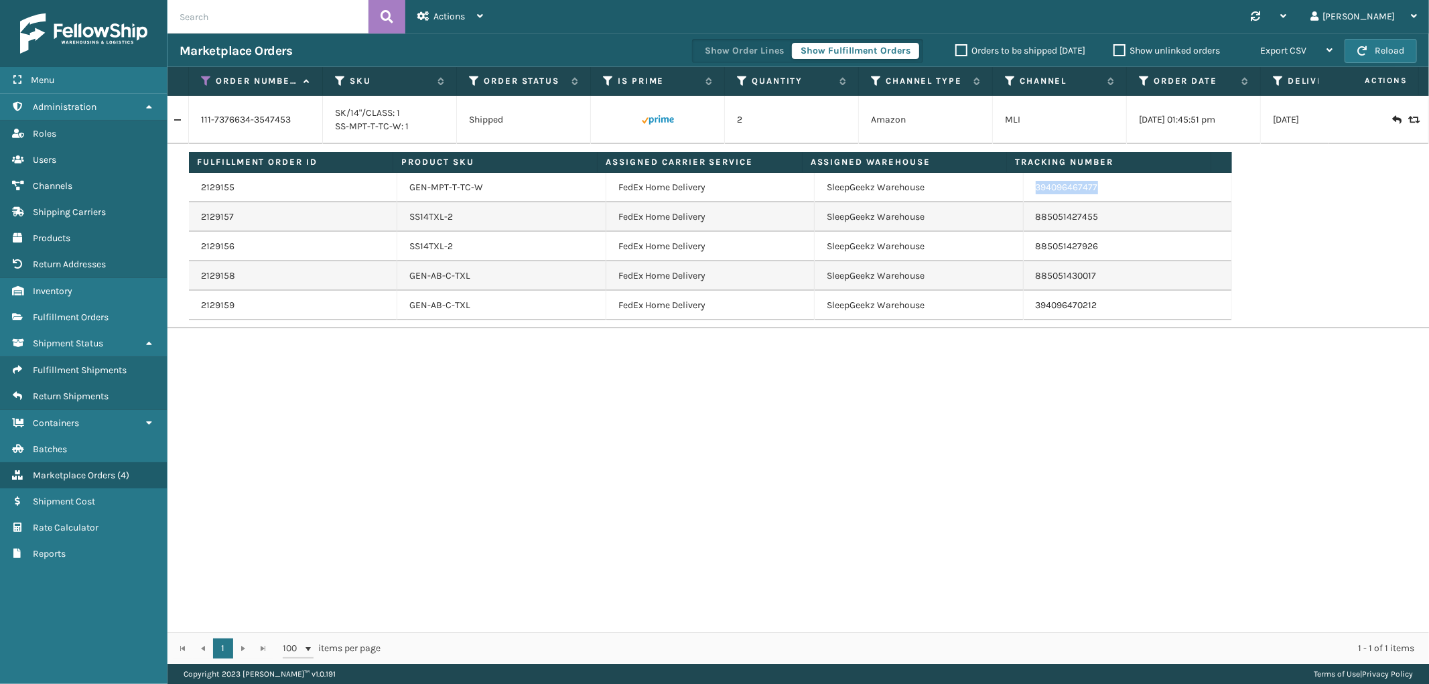
drag, startPoint x: 1099, startPoint y: 196, endPoint x: 1014, endPoint y: 196, distance: 84.4
click at [1024, 196] on td "394096467477" at bounding box center [1128, 187] width 208 height 29
copy link "394096467477"
drag, startPoint x: 210, startPoint y: 77, endPoint x: 208, endPoint y: 89, distance: 12.2
click at [210, 77] on icon at bounding box center [206, 81] width 11 height 12
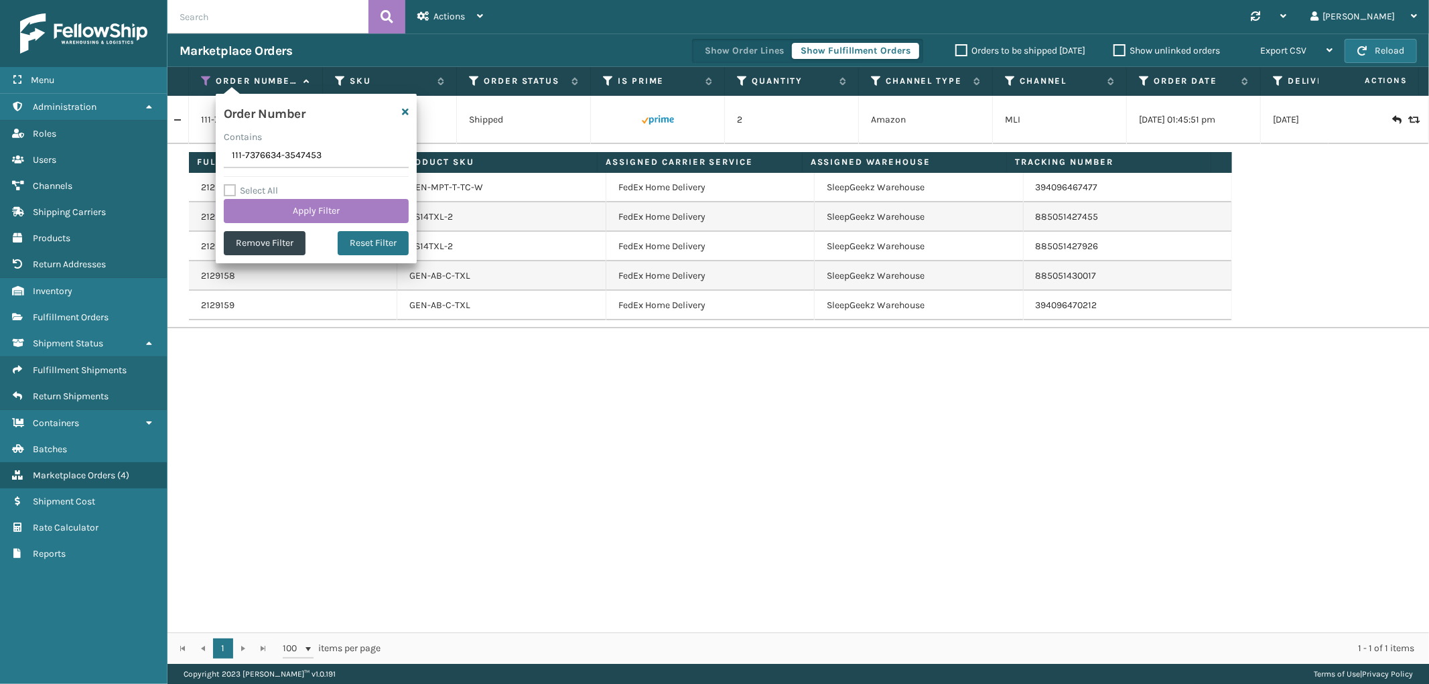
click at [240, 149] on input "111-7376634-3547453" at bounding box center [316, 156] width 185 height 24
type input "112-2261848-2743469"
click at [251, 204] on button "Apply Filter" at bounding box center [316, 211] width 185 height 24
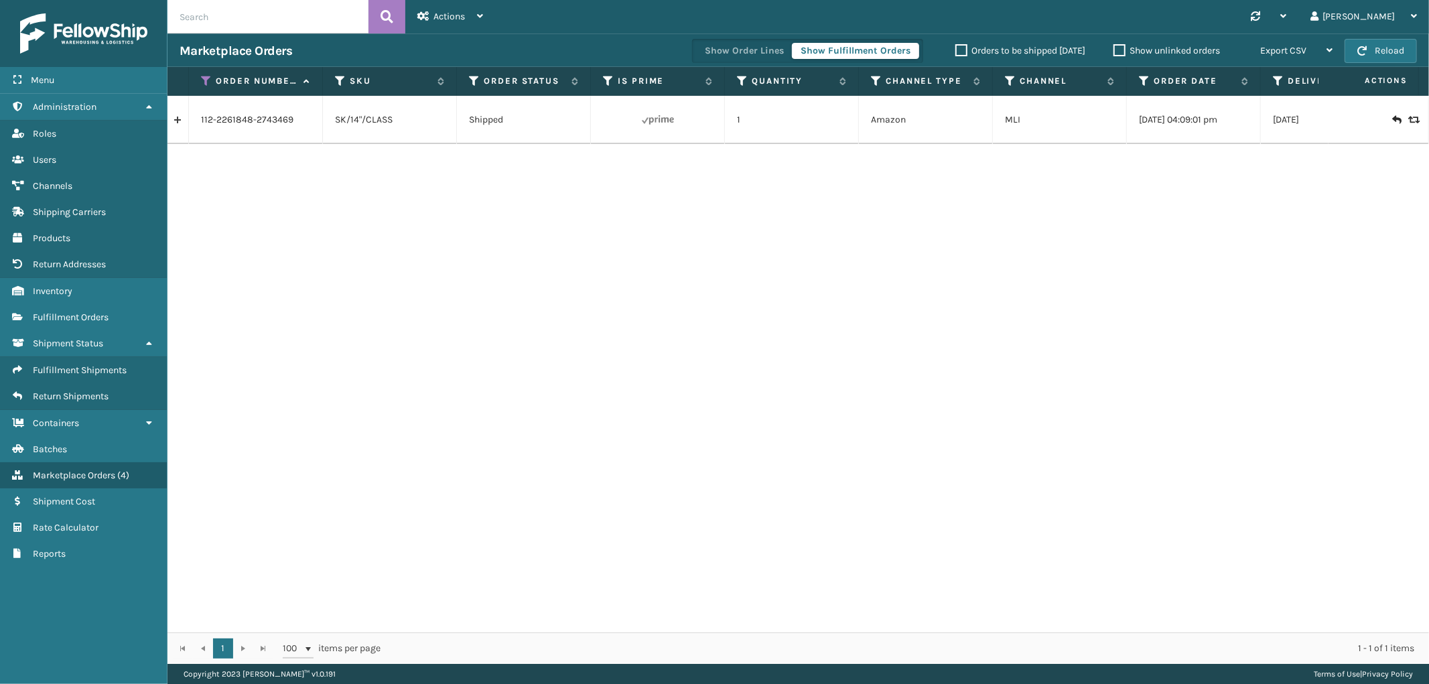
click at [179, 122] on link at bounding box center [177, 119] width 21 height 21
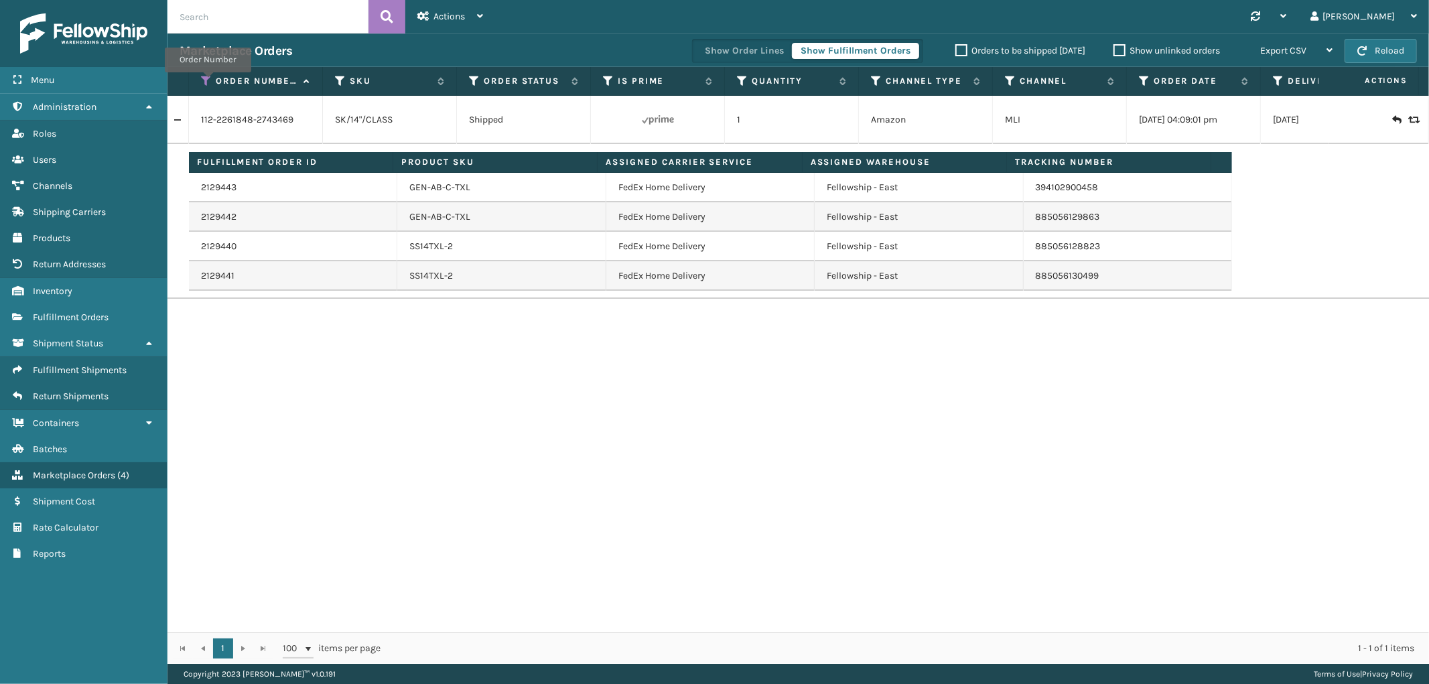
click at [208, 82] on icon at bounding box center [206, 81] width 11 height 12
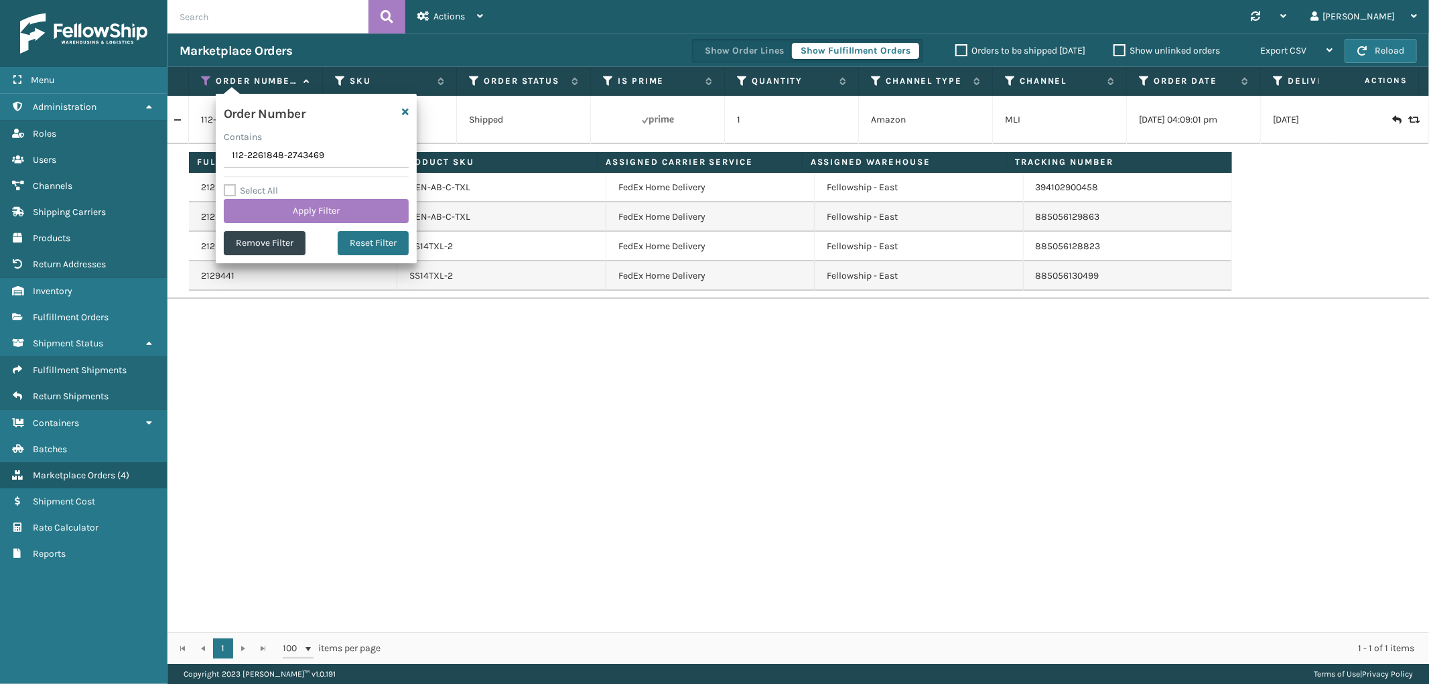
click at [259, 156] on input "112-2261848-2743469" at bounding box center [316, 156] width 185 height 24
type input "112-9184384-4960217"
click at [257, 203] on button "Apply Filter" at bounding box center [316, 211] width 185 height 24
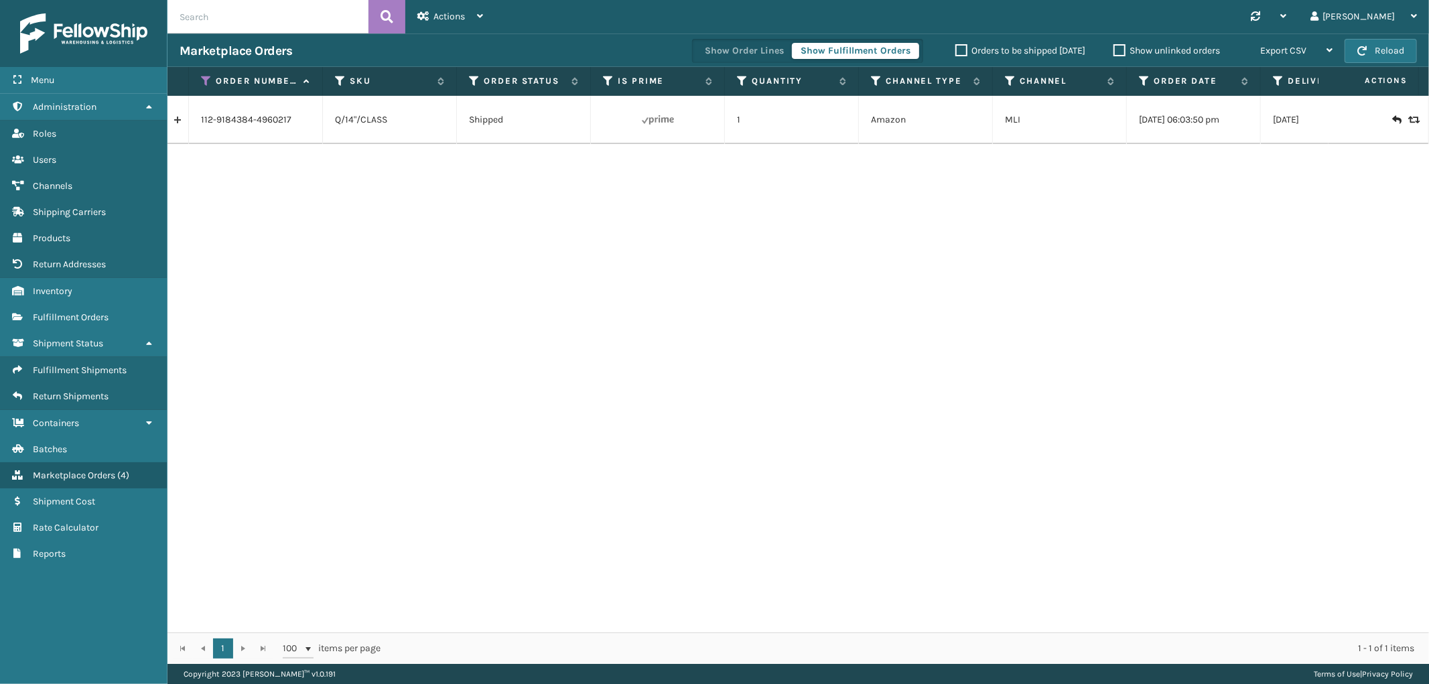
click at [177, 123] on link at bounding box center [177, 119] width 21 height 21
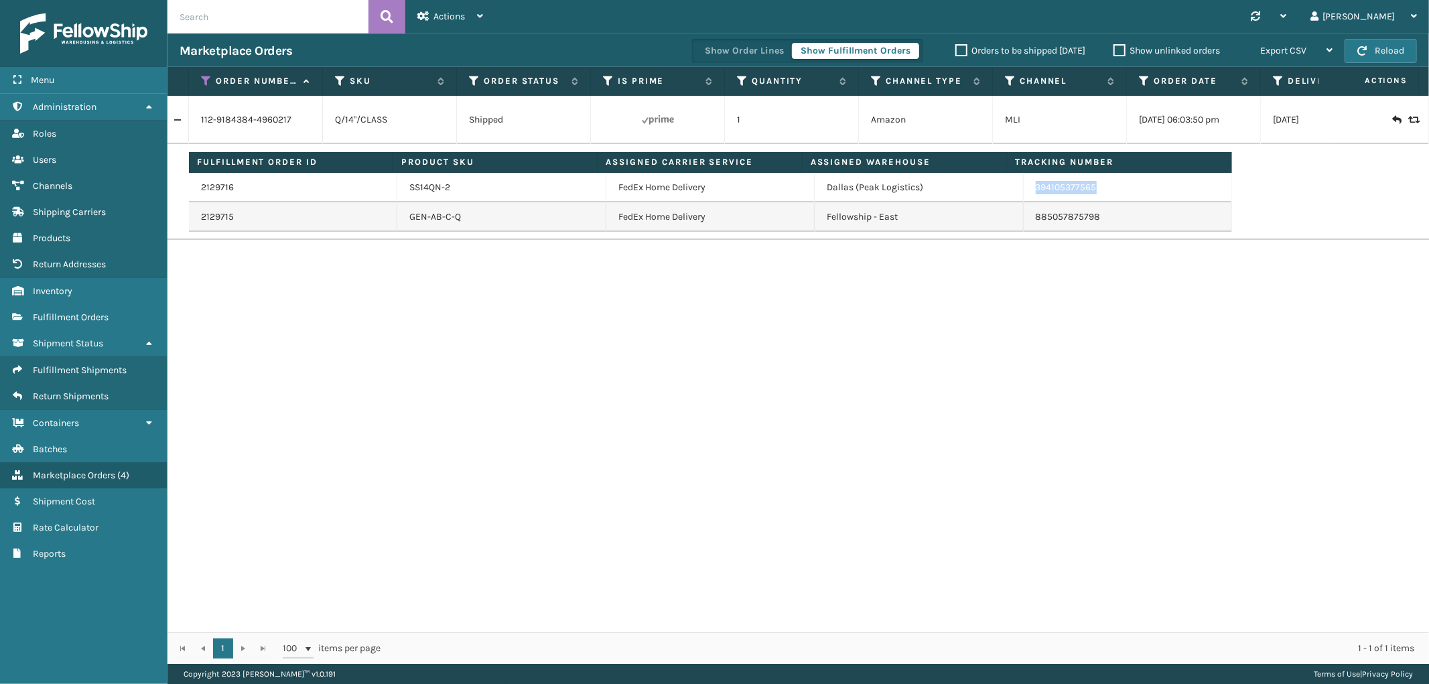
drag, startPoint x: 1090, startPoint y: 186, endPoint x: 1028, endPoint y: 193, distance: 62.1
click at [1028, 193] on td "394105377565" at bounding box center [1128, 187] width 208 height 29
copy link "394105377565"
click at [203, 82] on icon at bounding box center [206, 81] width 11 height 12
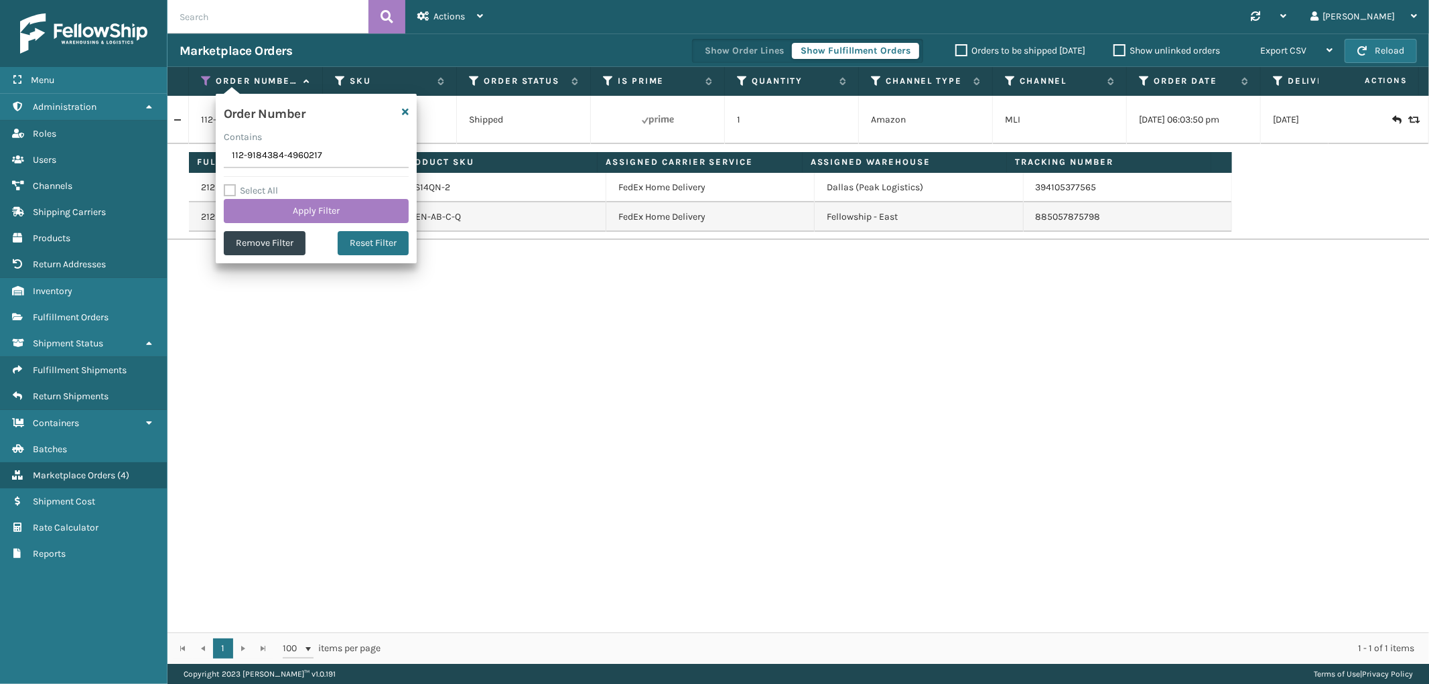
click at [260, 148] on input "112-9184384-4960217" at bounding box center [316, 156] width 185 height 24
type input "111-7049500-9853020"
click at [259, 208] on button "Apply Filter" at bounding box center [316, 211] width 185 height 24
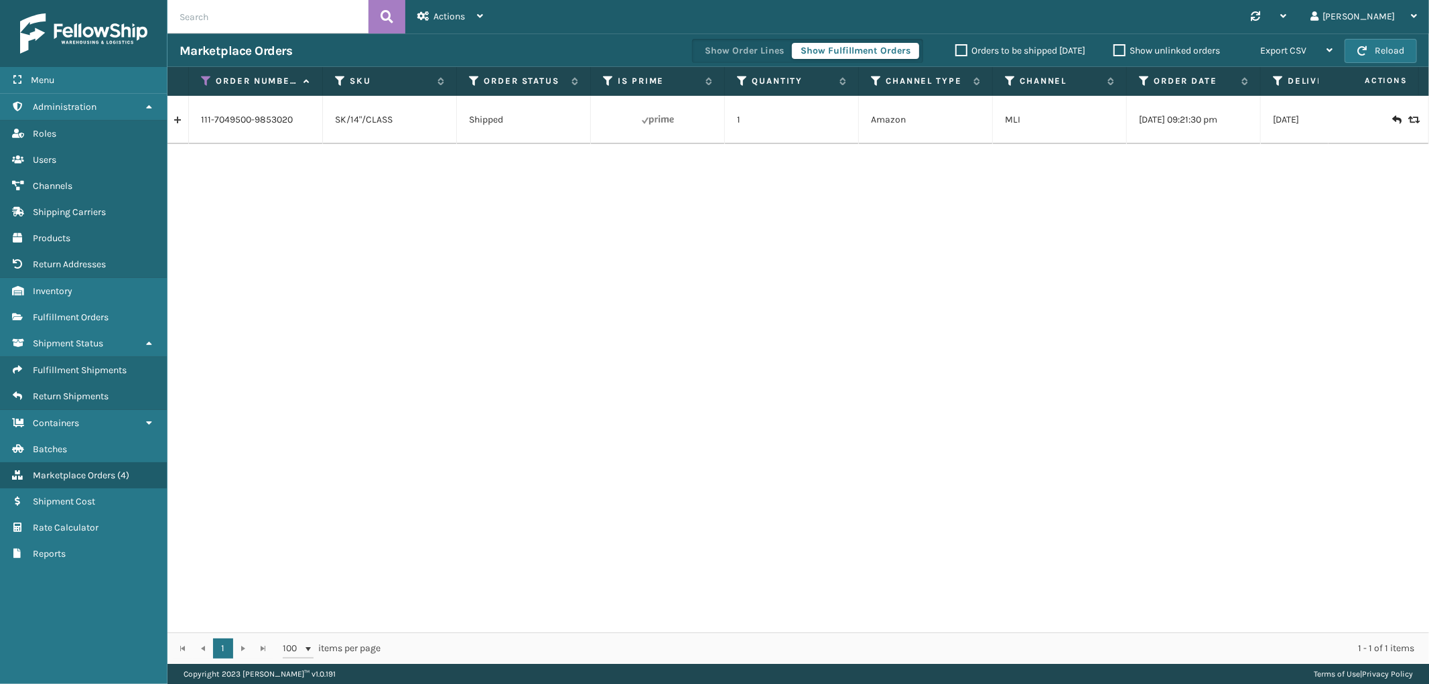
click at [180, 118] on link at bounding box center [177, 119] width 21 height 21
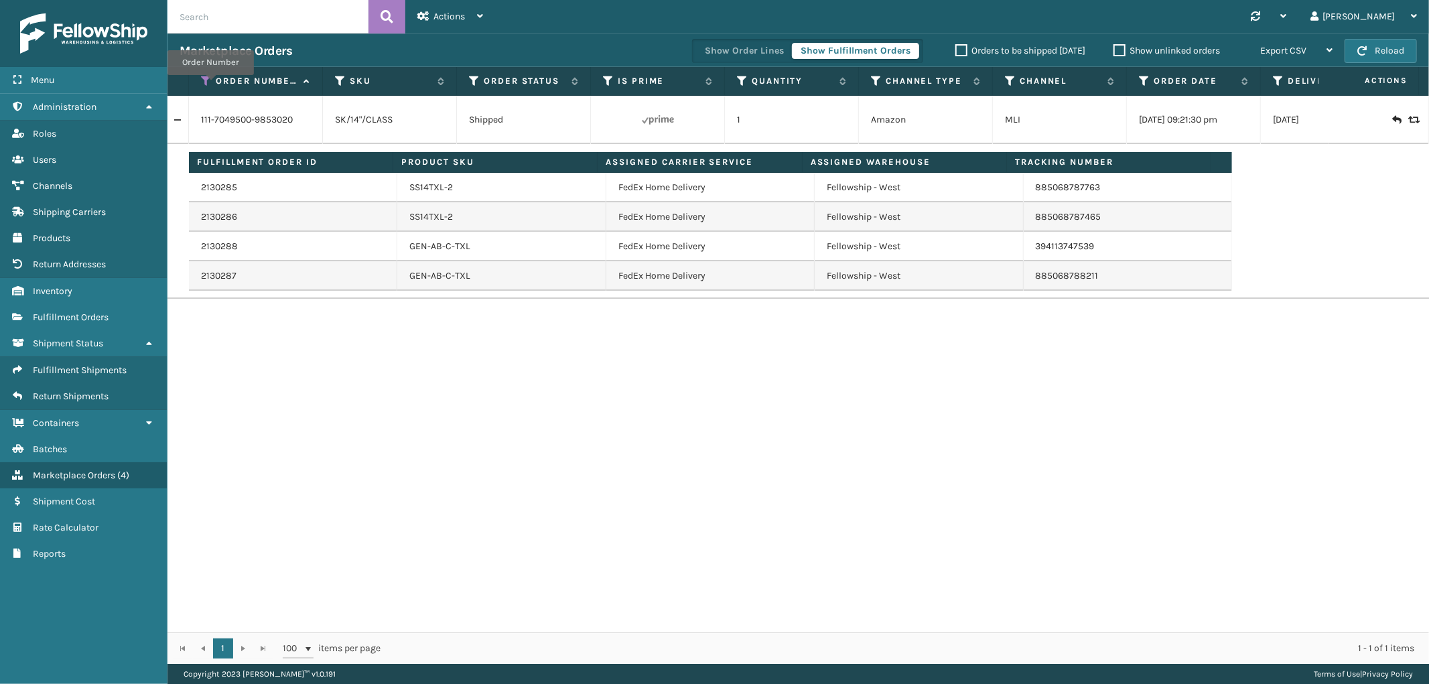
click at [210, 84] on icon at bounding box center [206, 81] width 11 height 12
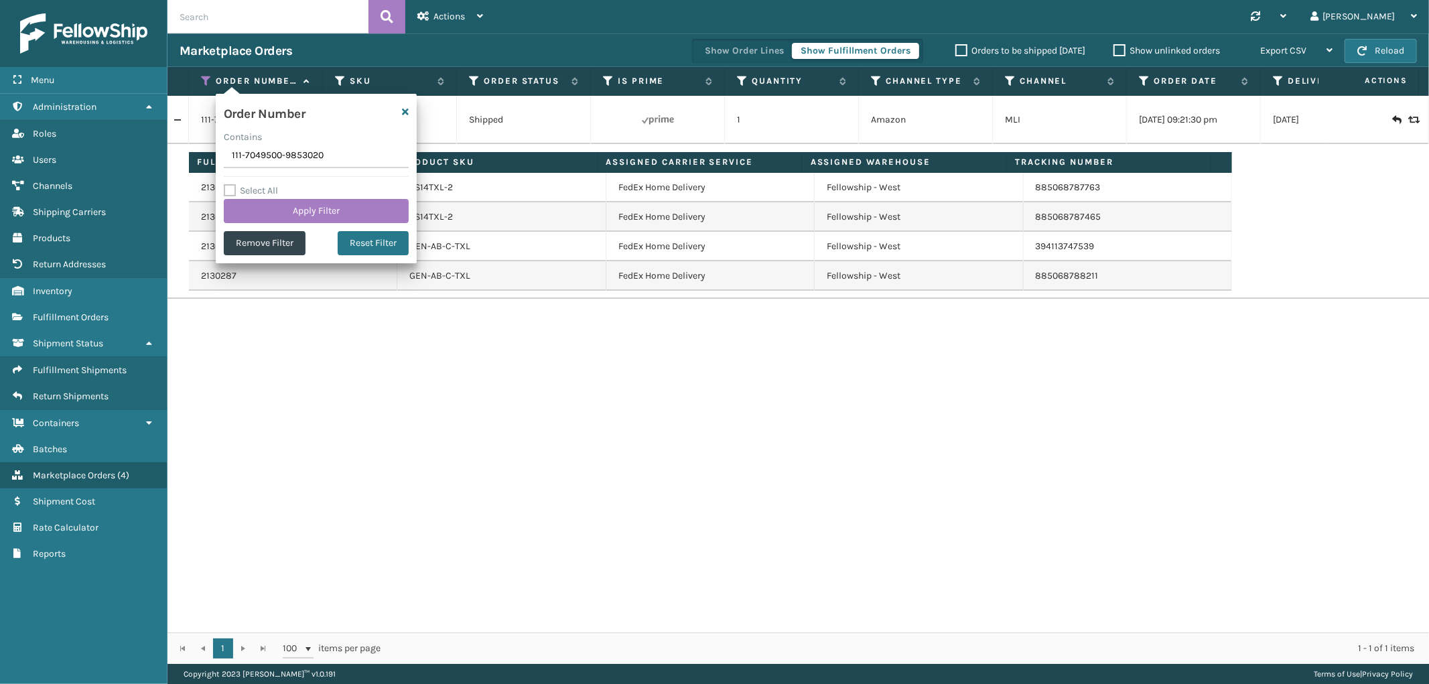
click at [261, 146] on input "111-7049500-9853020" at bounding box center [316, 156] width 185 height 24
click at [263, 146] on input "111-7049500-9853020" at bounding box center [316, 156] width 185 height 24
type input "112-9688682-2640209"
click at [269, 204] on button "Apply Filter" at bounding box center [316, 211] width 185 height 24
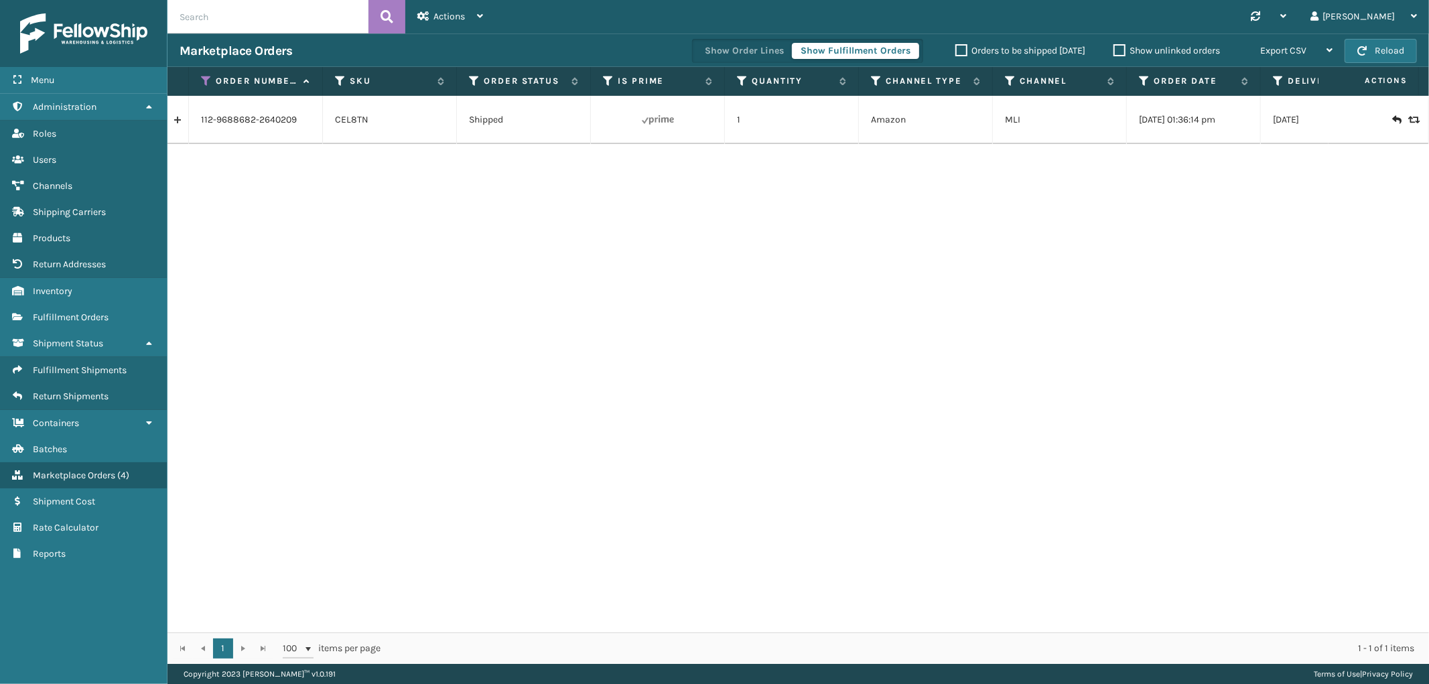
click at [185, 118] on link at bounding box center [177, 119] width 21 height 21
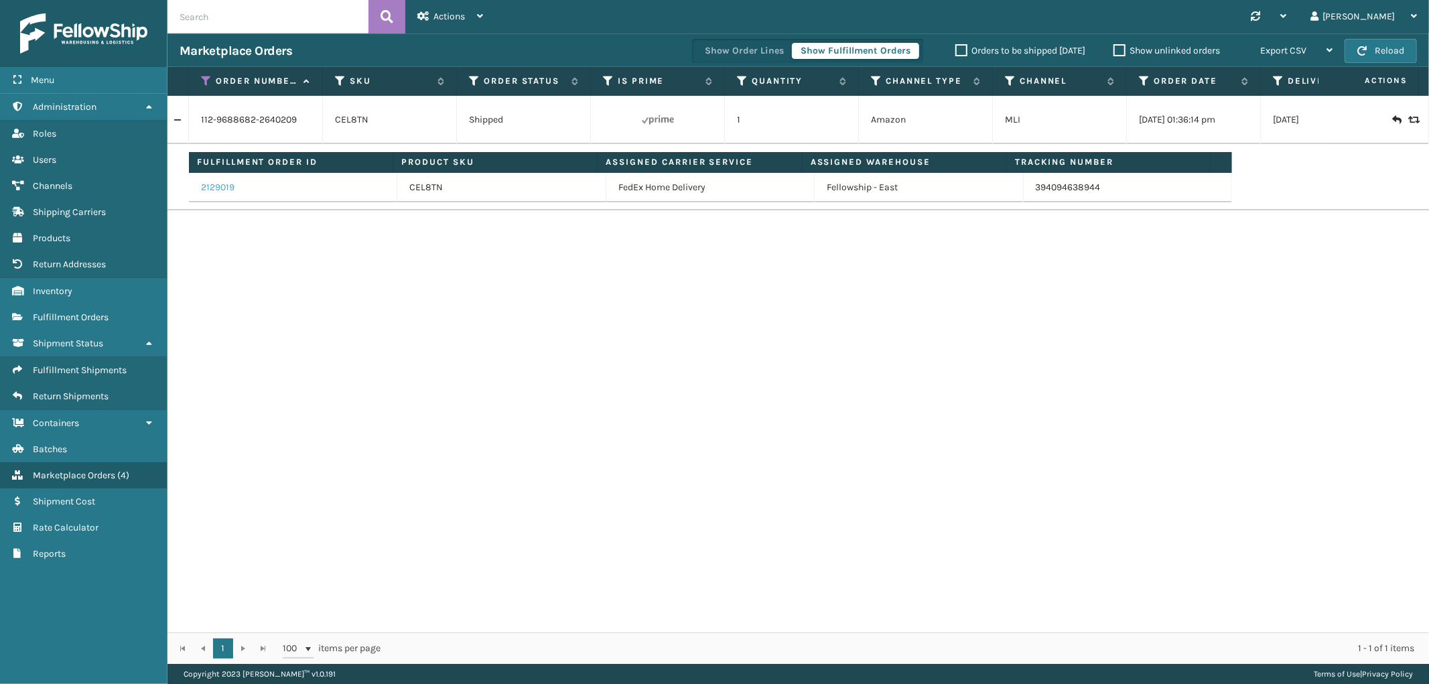
click at [231, 188] on link "2129019" at bounding box center [217, 187] width 33 height 13
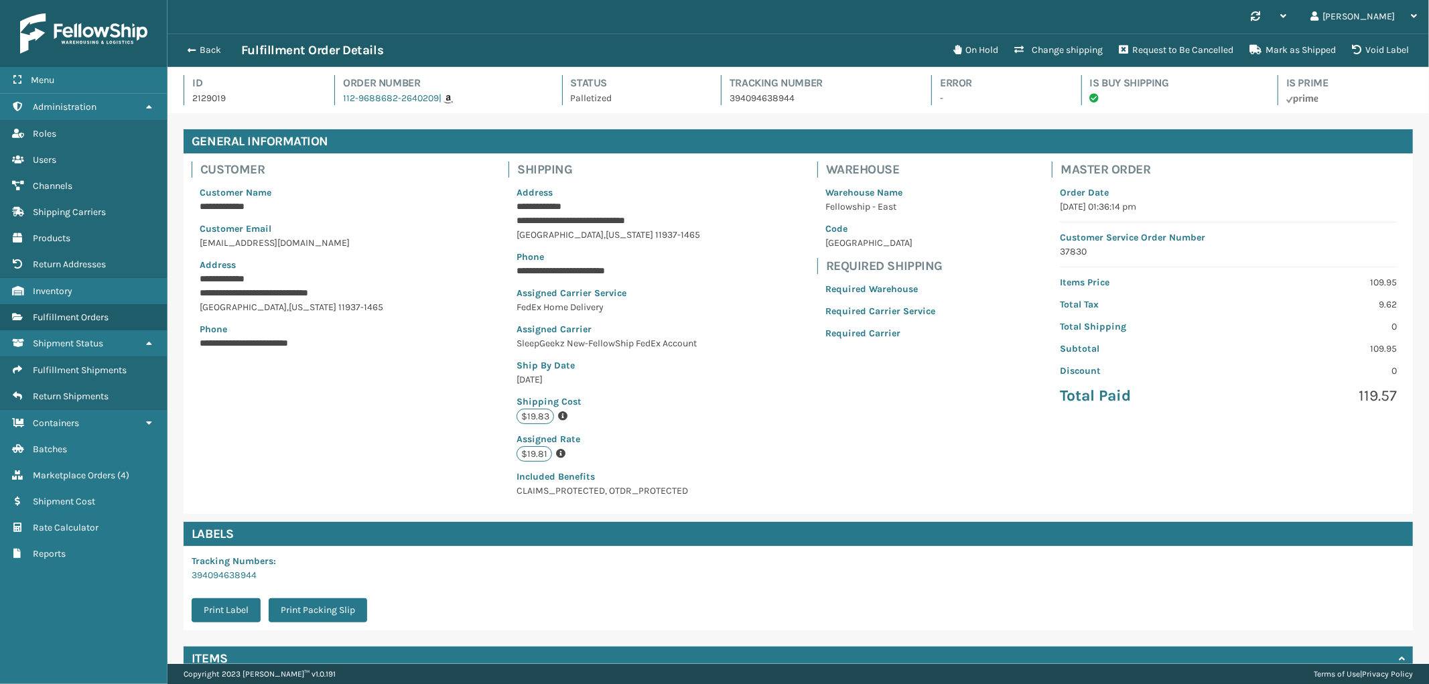
scroll to position [31, 1262]
click at [209, 48] on button "Back" at bounding box center [211, 50] width 62 height 12
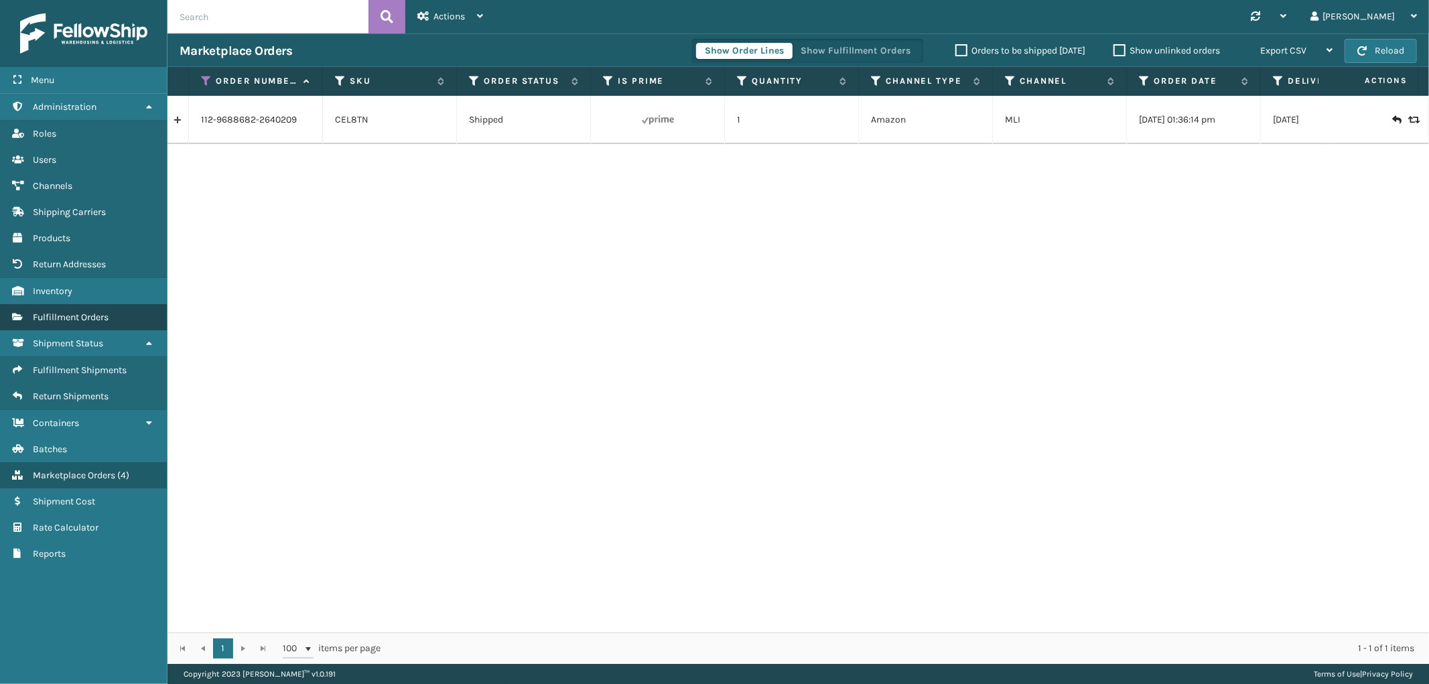
click at [78, 313] on span "Fulfillment Orders" at bounding box center [71, 317] width 76 height 11
